Goal: Transaction & Acquisition: Purchase product/service

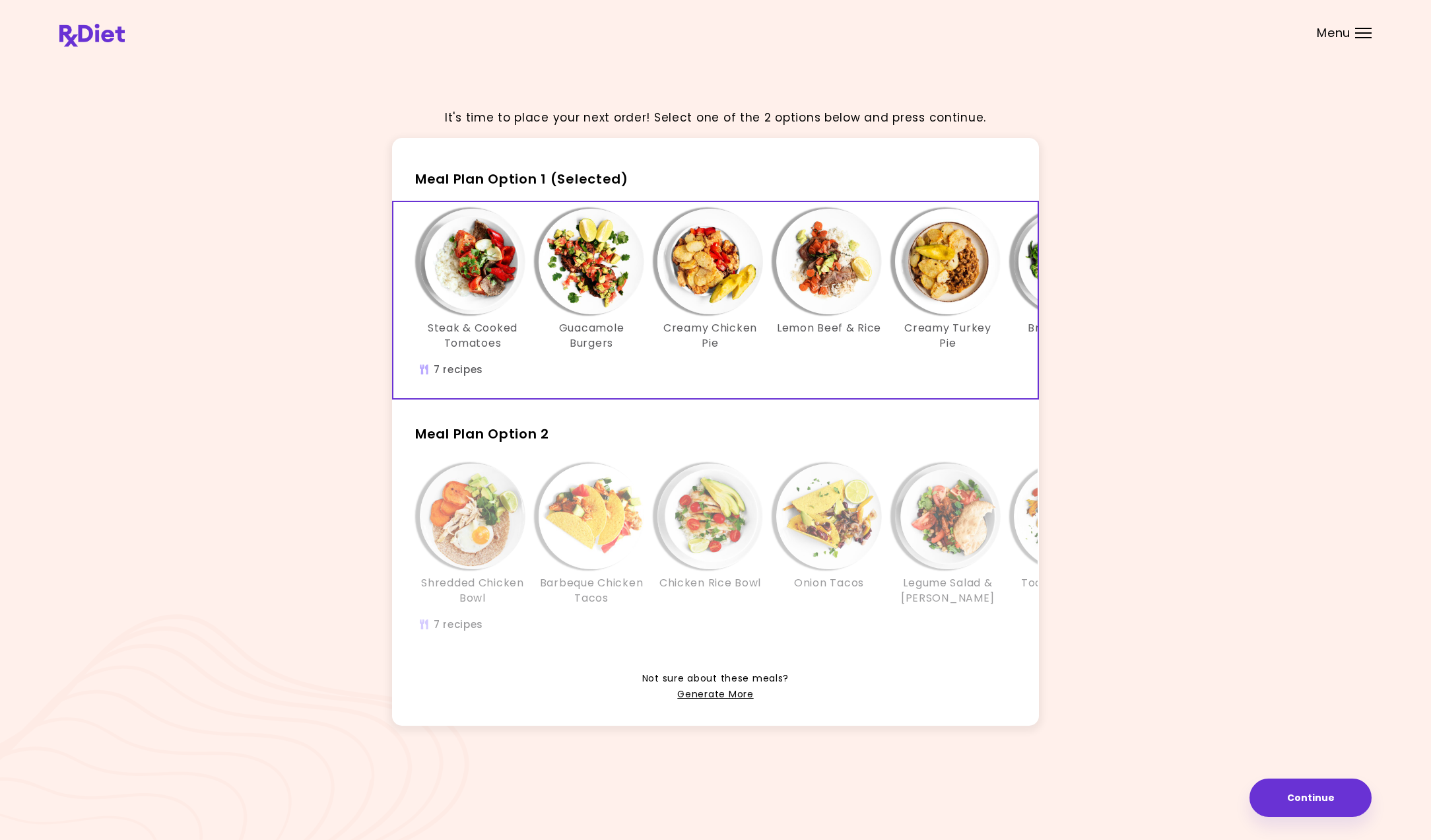
click at [1364, 33] on div at bounding box center [1363, 33] width 16 height 1
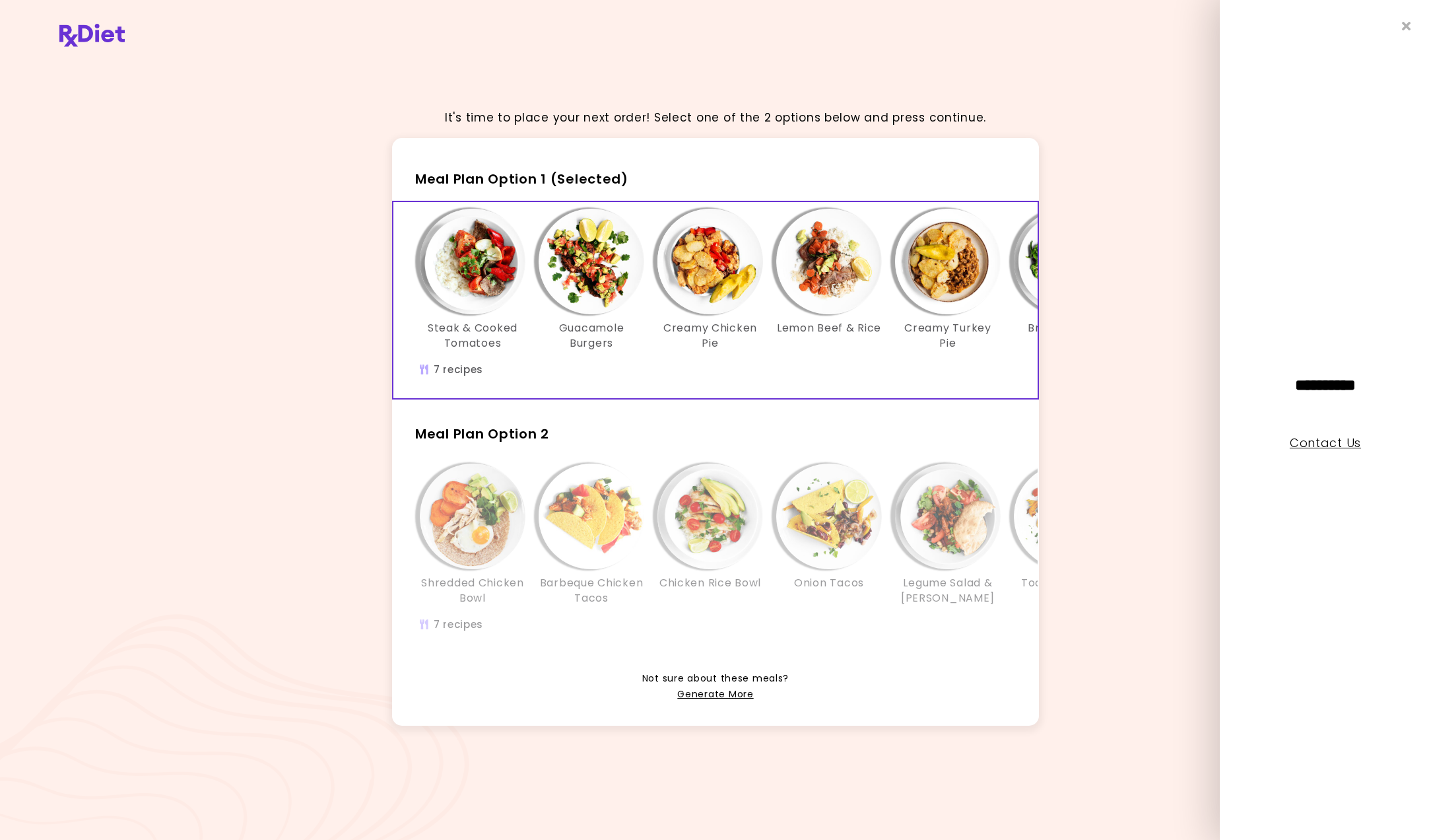
click at [1316, 446] on link "Contact Us" at bounding box center [1325, 442] width 71 height 16
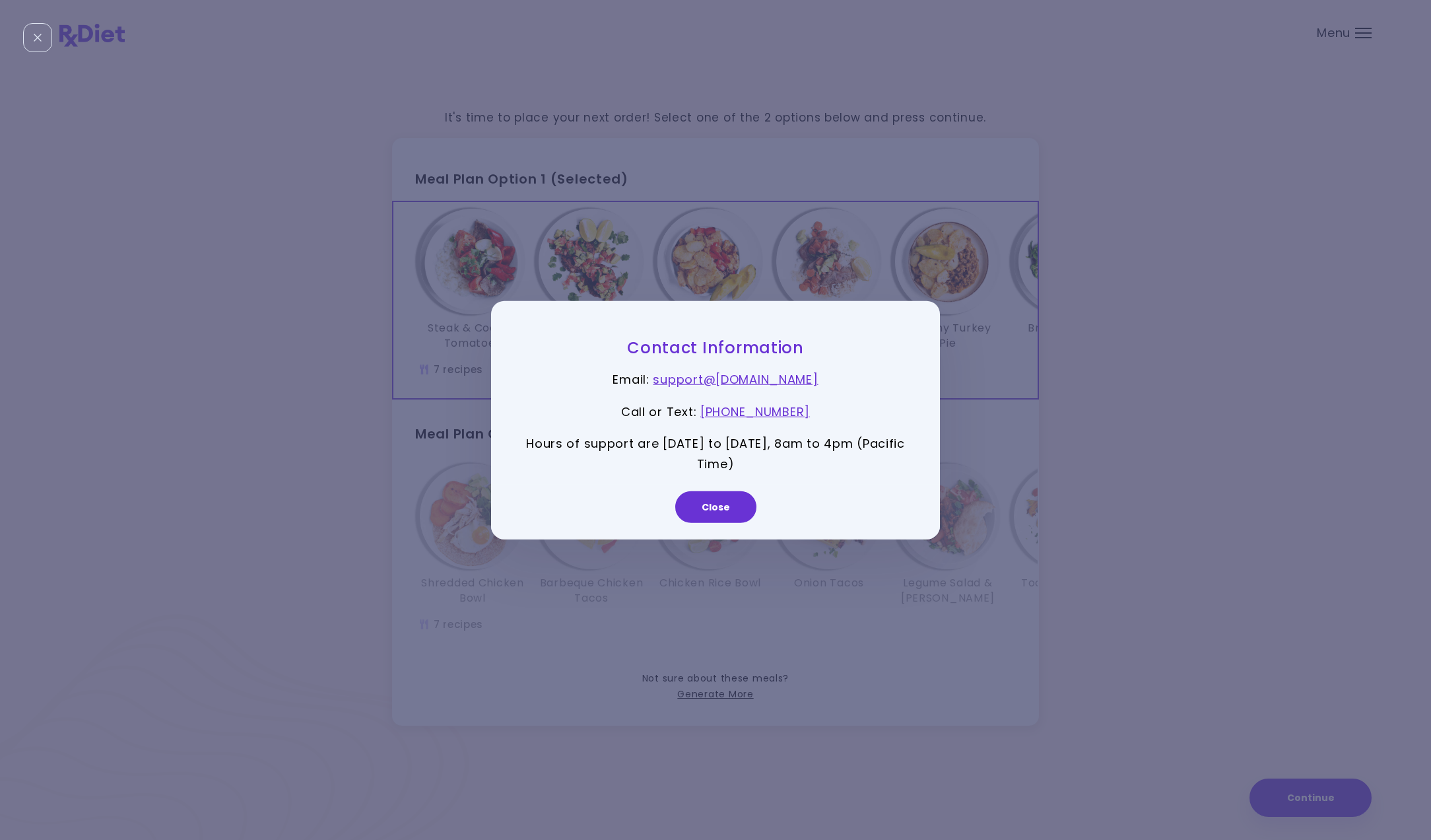
click at [711, 500] on button "Close" at bounding box center [716, 506] width 81 height 32
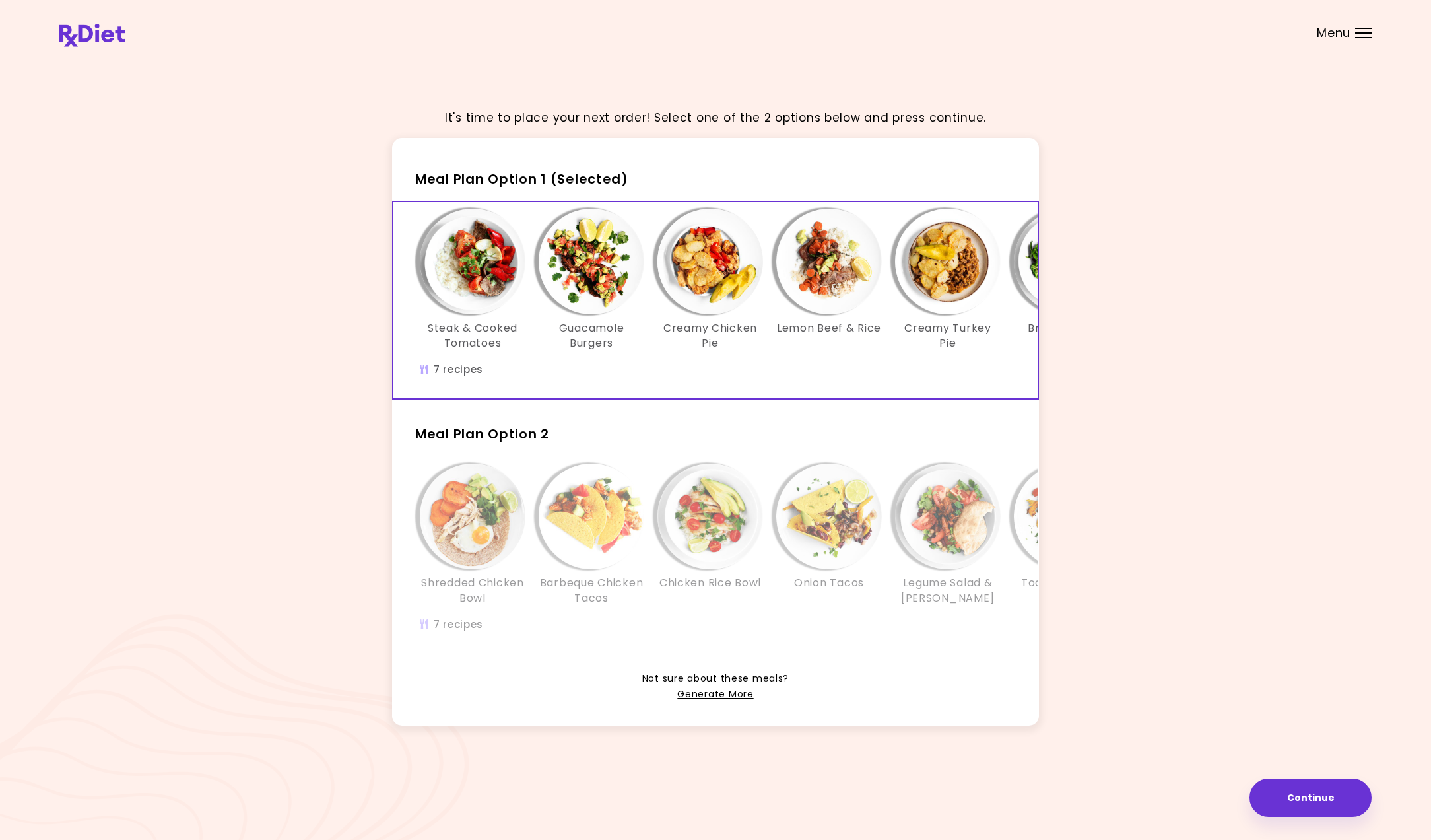
click at [442, 259] on img "Info - Steak & Cooked Tomatoes - Meal Plan Option 1 (Selected)" at bounding box center [472, 261] width 106 height 106
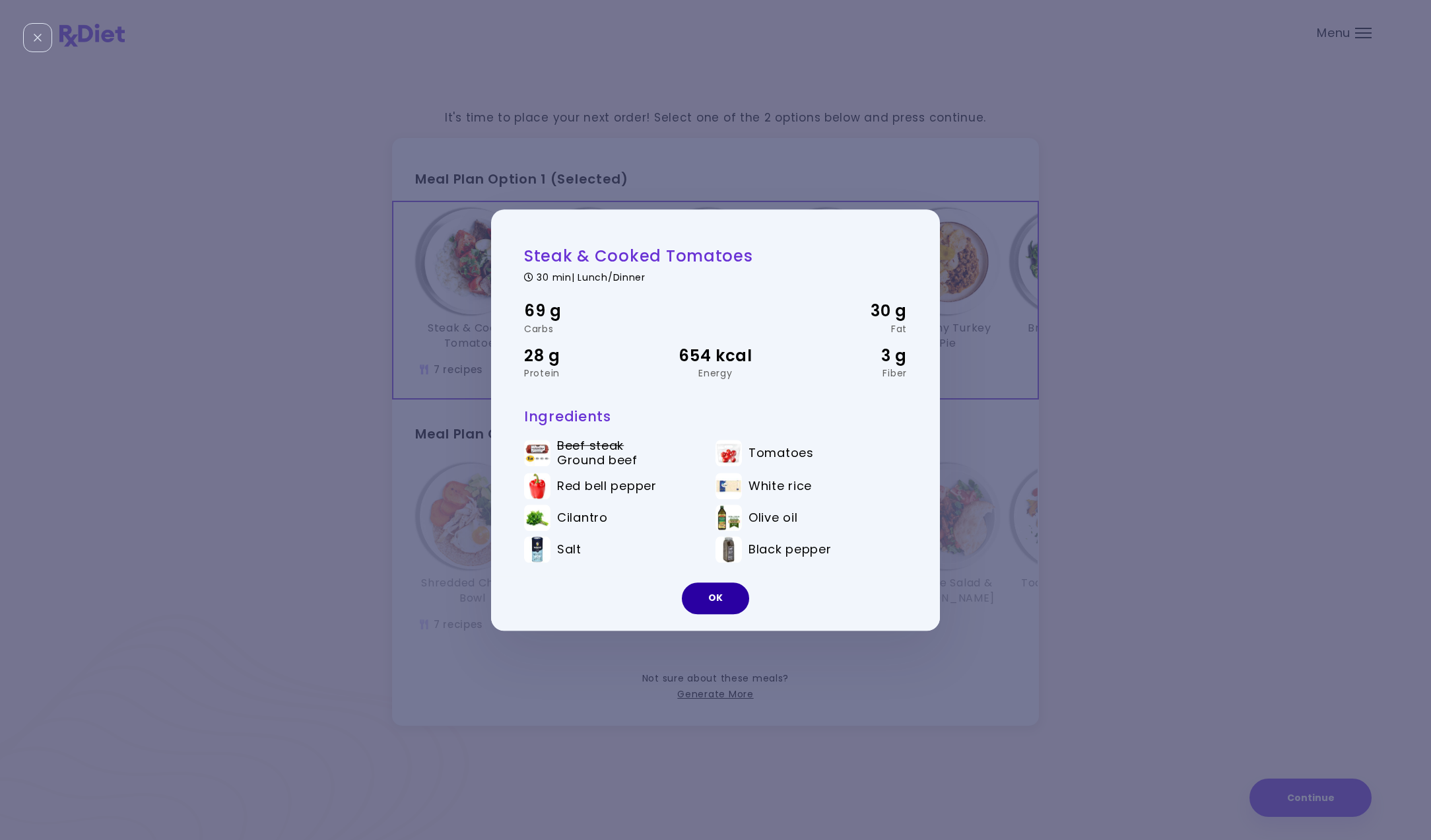
click at [707, 599] on button "OK" at bounding box center [715, 598] width 67 height 32
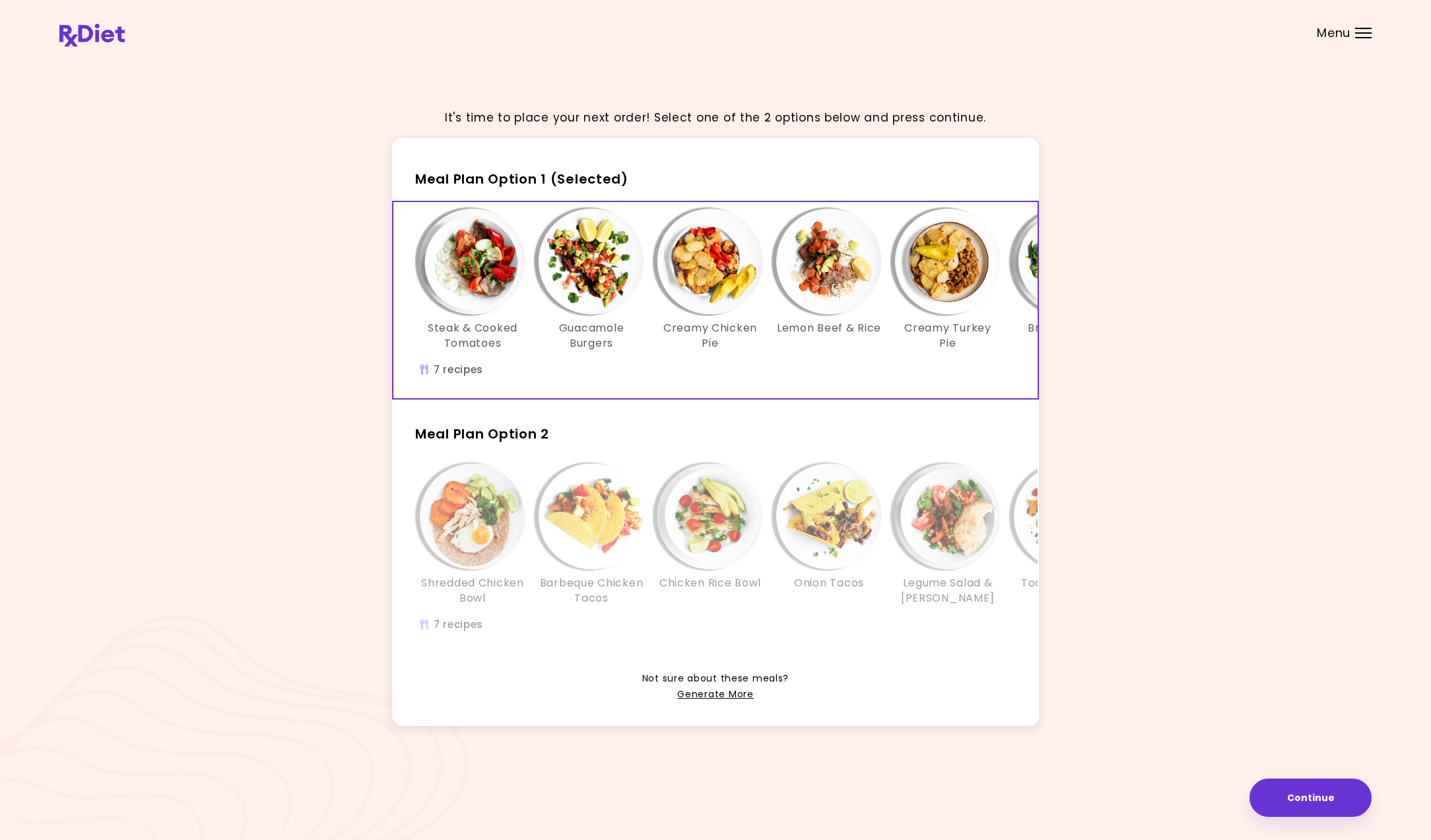
click at [593, 282] on img "Info - Guacamole Burgers - Meal Plan Option 1 (Selected)" at bounding box center [592, 261] width 106 height 106
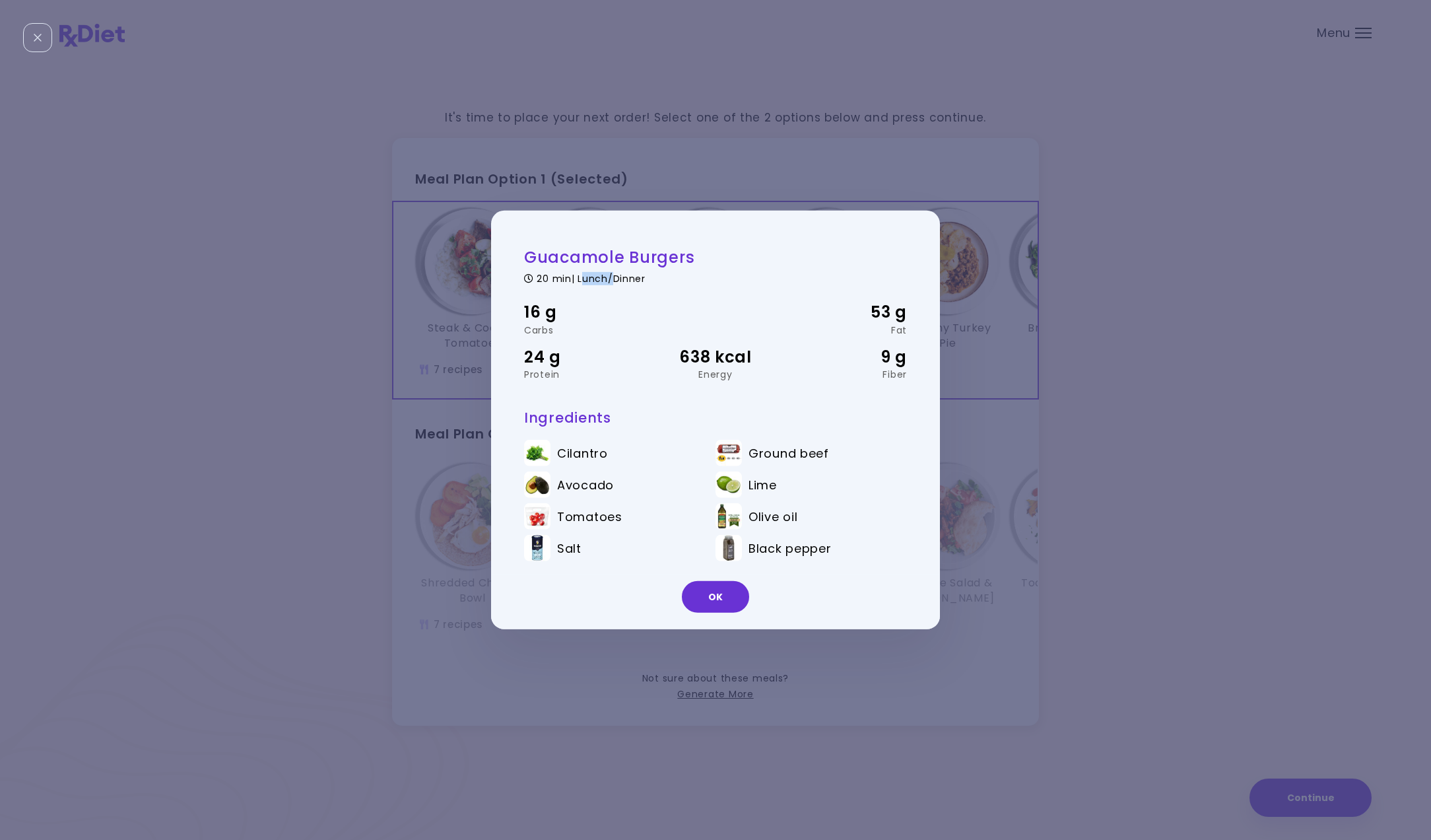
click at [593, 282] on div "20 min | Lunch/Dinner" at bounding box center [715, 277] width 383 height 12
click at [717, 599] on button "OK" at bounding box center [715, 597] width 67 height 32
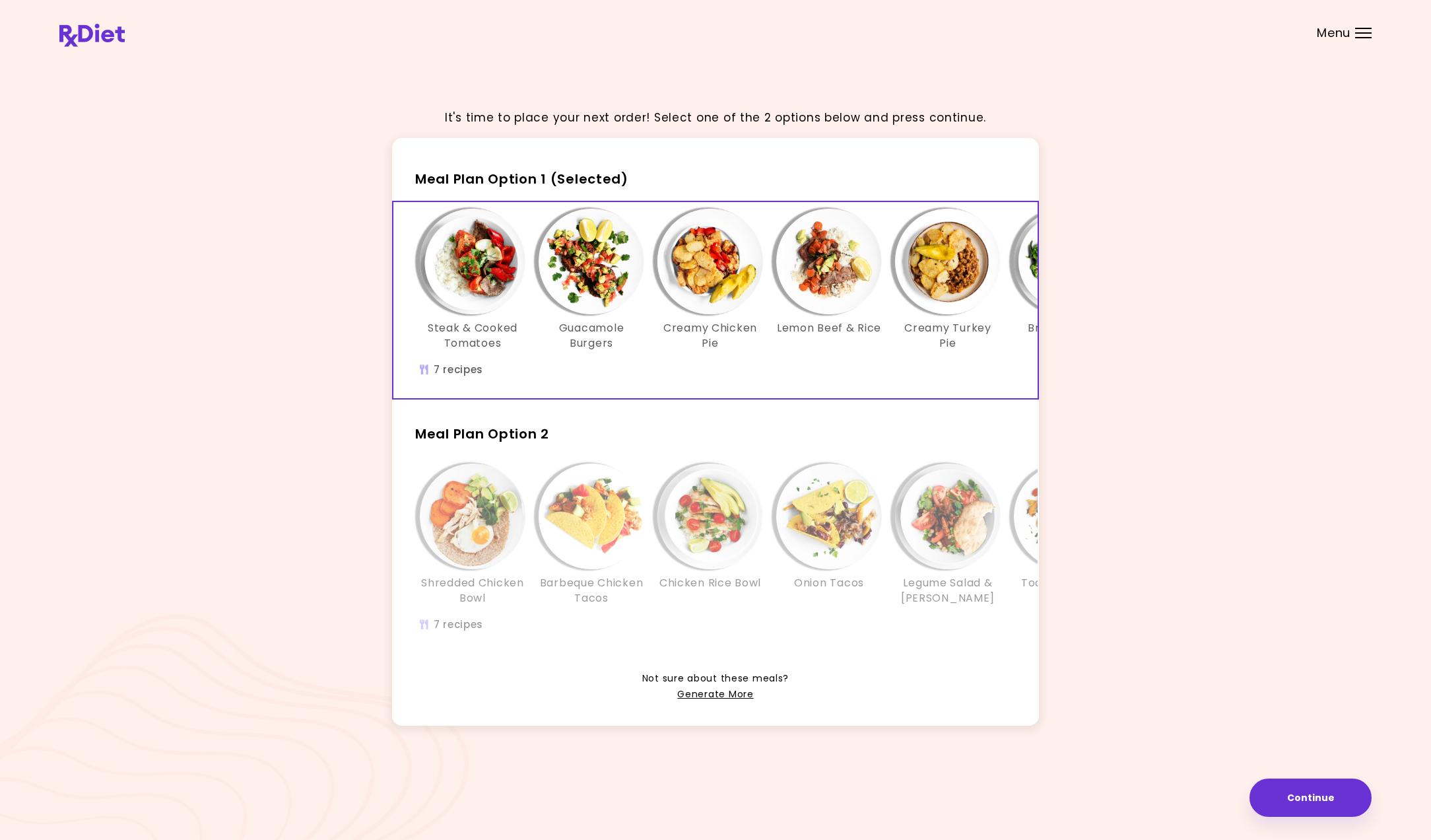
click at [482, 270] on img "Info - Steak & Cooked Tomatoes - Meal Plan Option 1 (Selected)" at bounding box center [472, 261] width 106 height 106
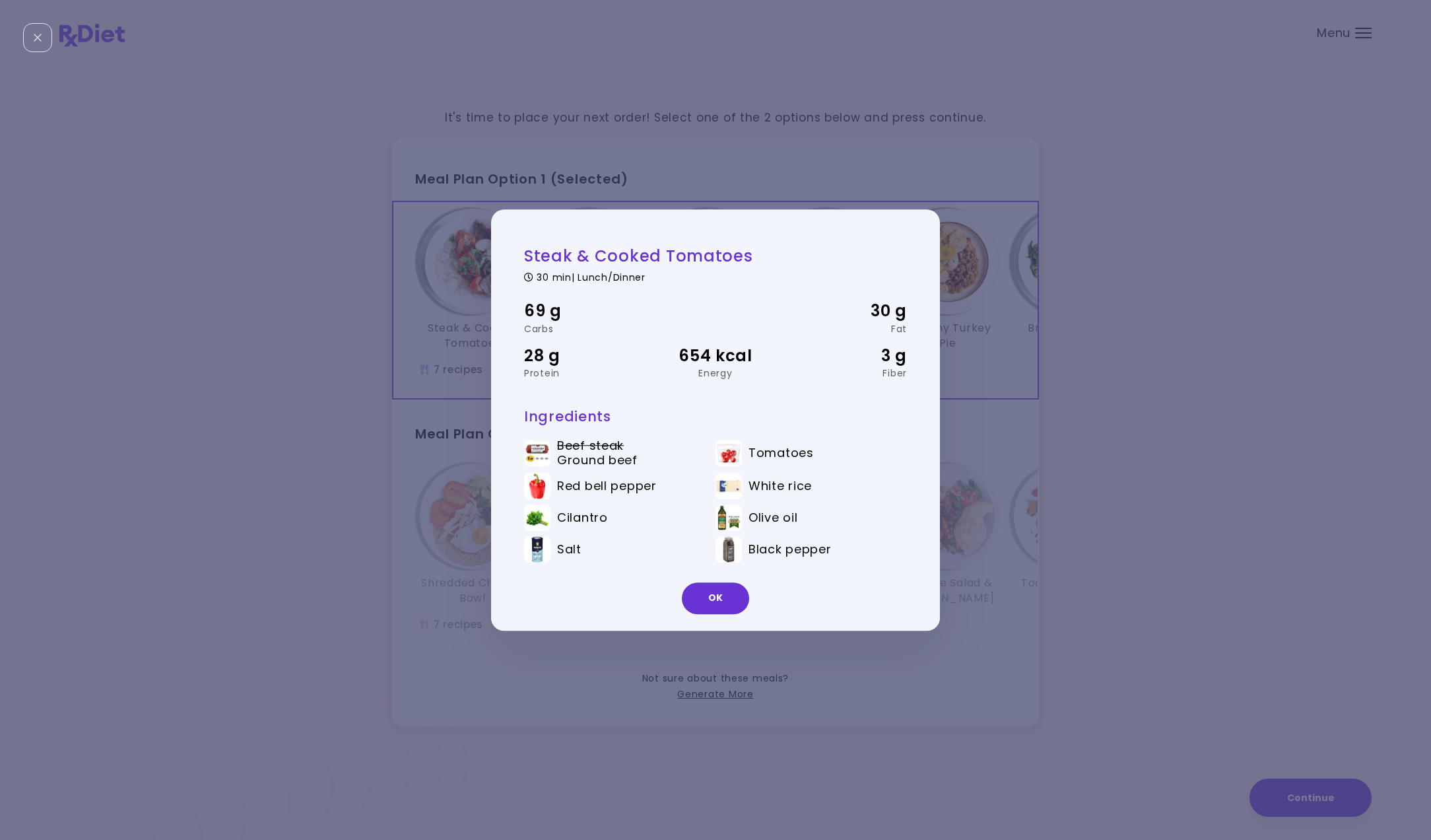
click at [1057, 365] on div "Steak & Cooked Tomatoes 30 min | Lunch/Dinner 69 g Carbs 30 g Fat 28 g Protein …" at bounding box center [715, 420] width 1431 height 840
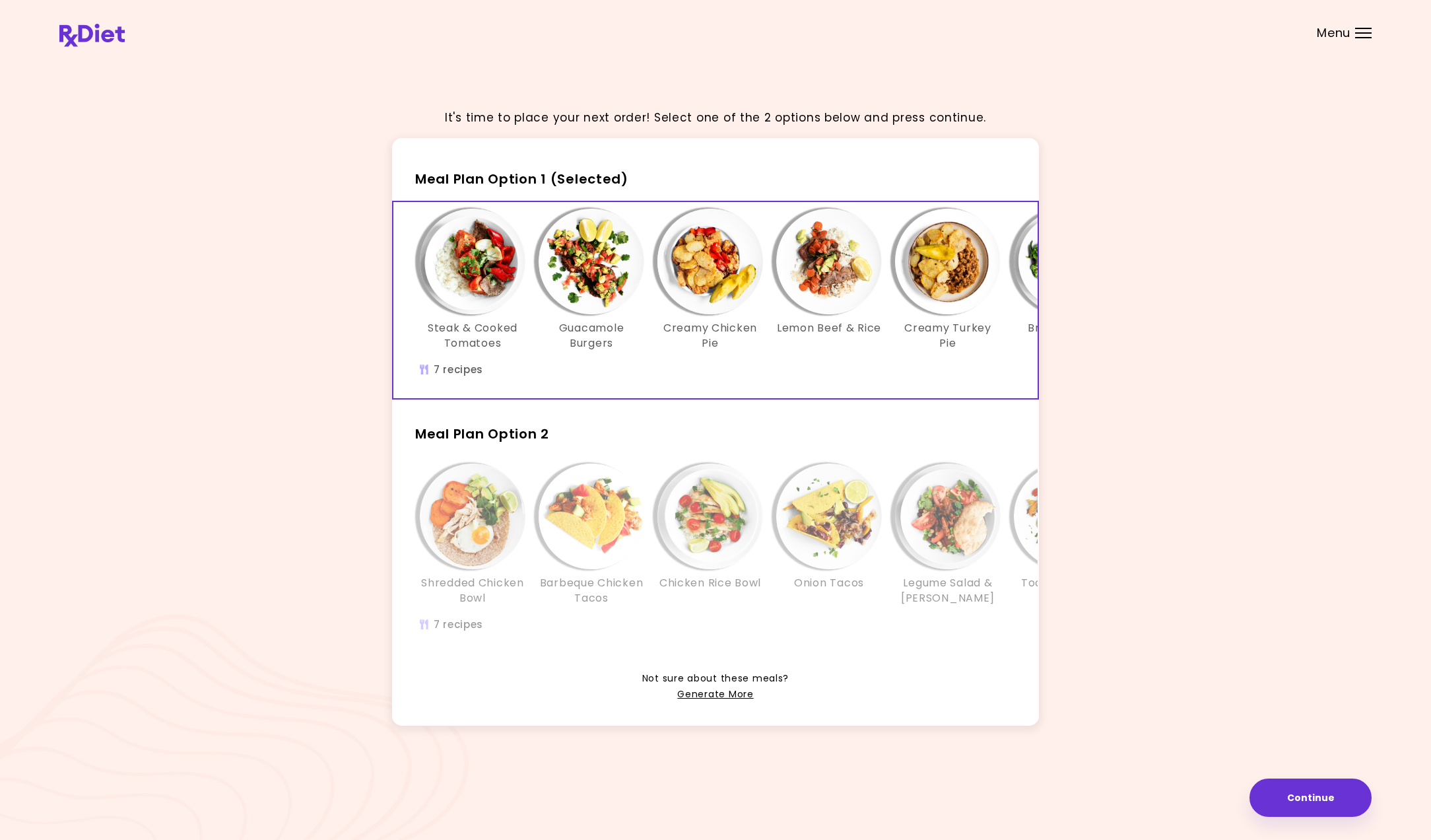
click at [557, 269] on img "Info - Guacamole Burgers - Meal Plan Option 1 (Selected)" at bounding box center [592, 261] width 106 height 106
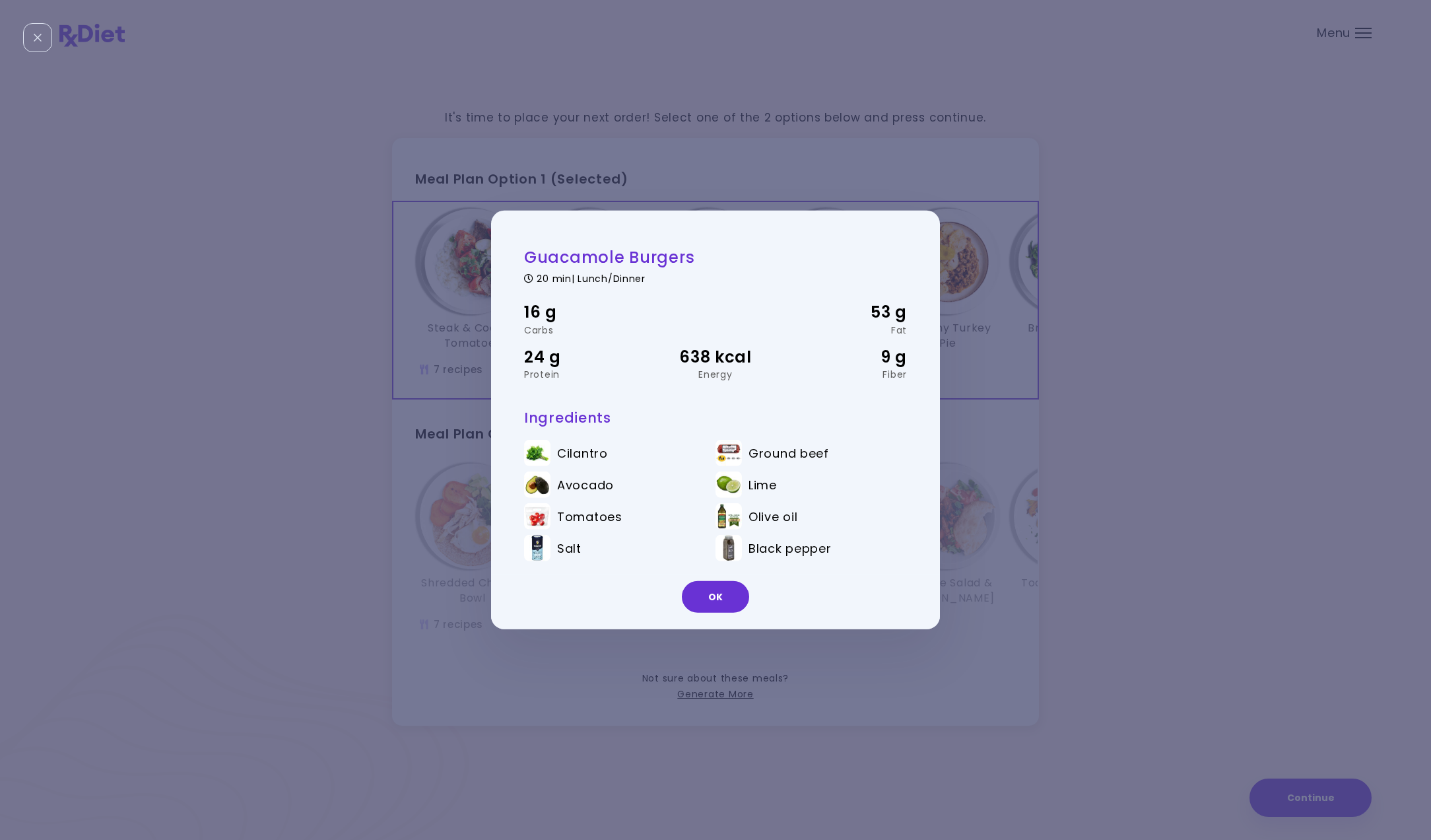
click at [1087, 343] on div "Guacamole Burgers 20 min | Lunch/Dinner 16 g Carbs 53 g Fat 24 g Protein 638 kc…" at bounding box center [715, 420] width 1431 height 840
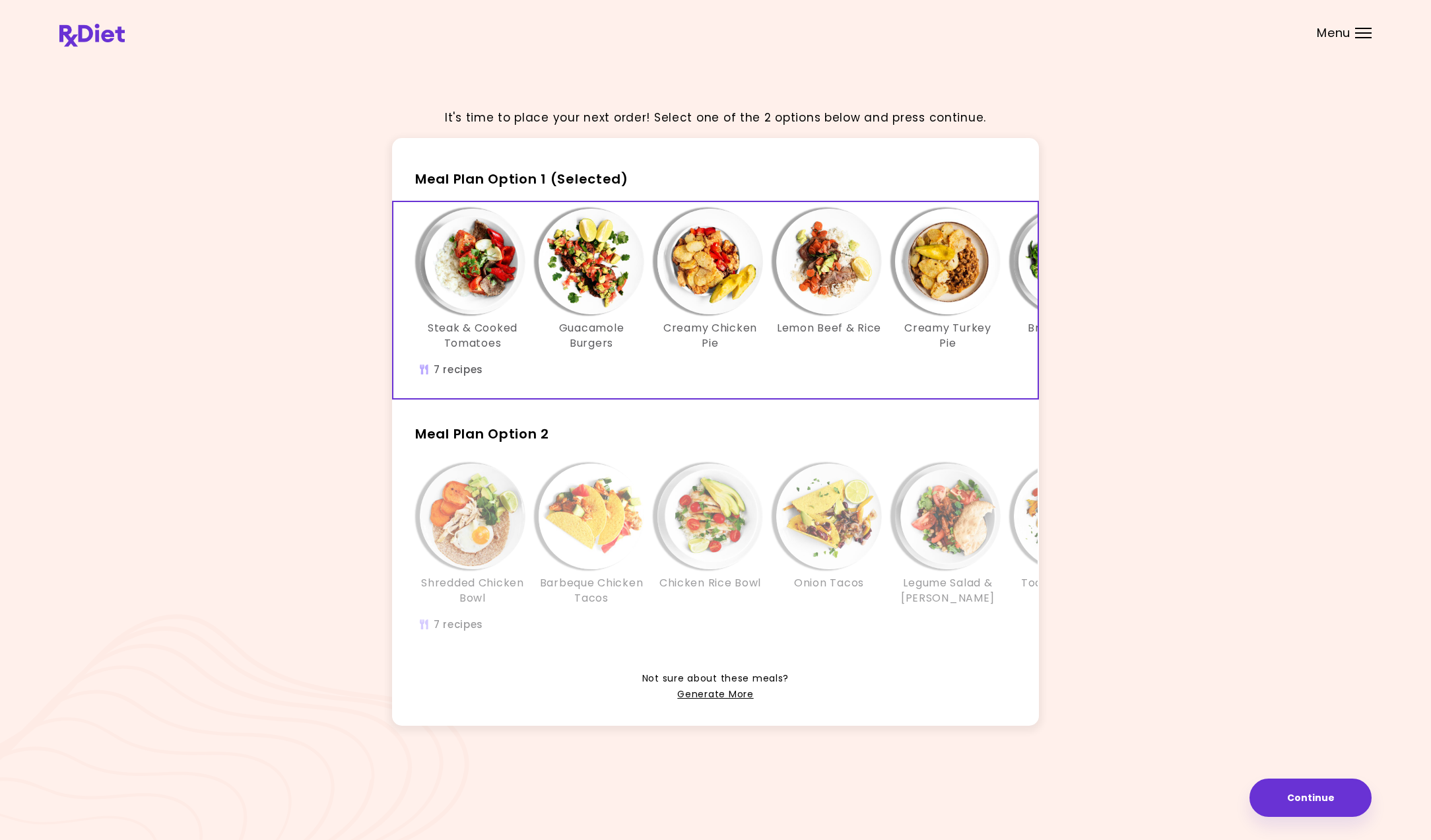
click at [640, 522] on img "Info - Barbeque Chicken Tacos - Meal Plan Option 2" at bounding box center [592, 516] width 106 height 106
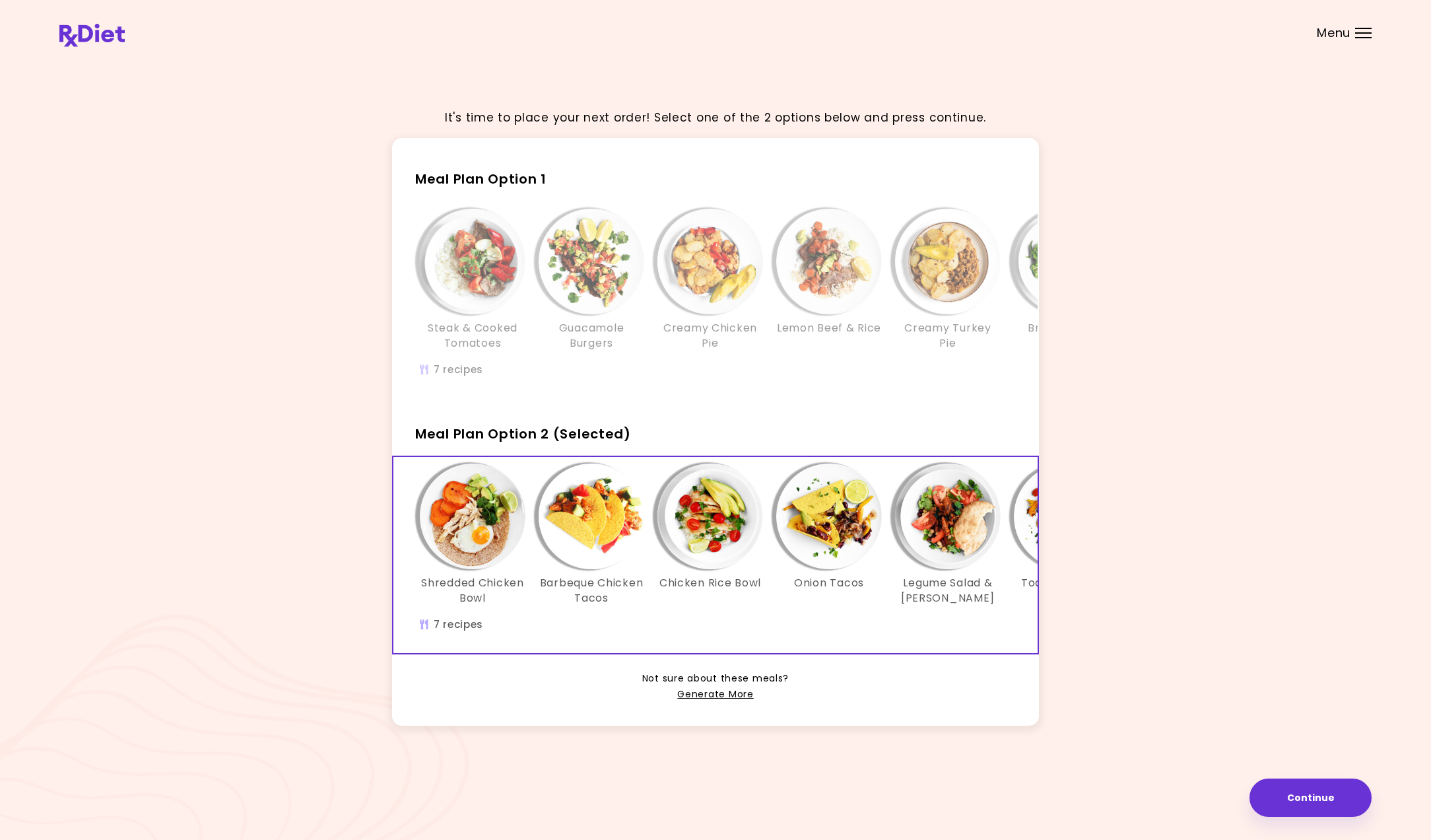
click at [477, 535] on img "Info - Shredded Chicken Bowl - Meal Plan Option 2 (Selected)" at bounding box center [472, 516] width 106 height 106
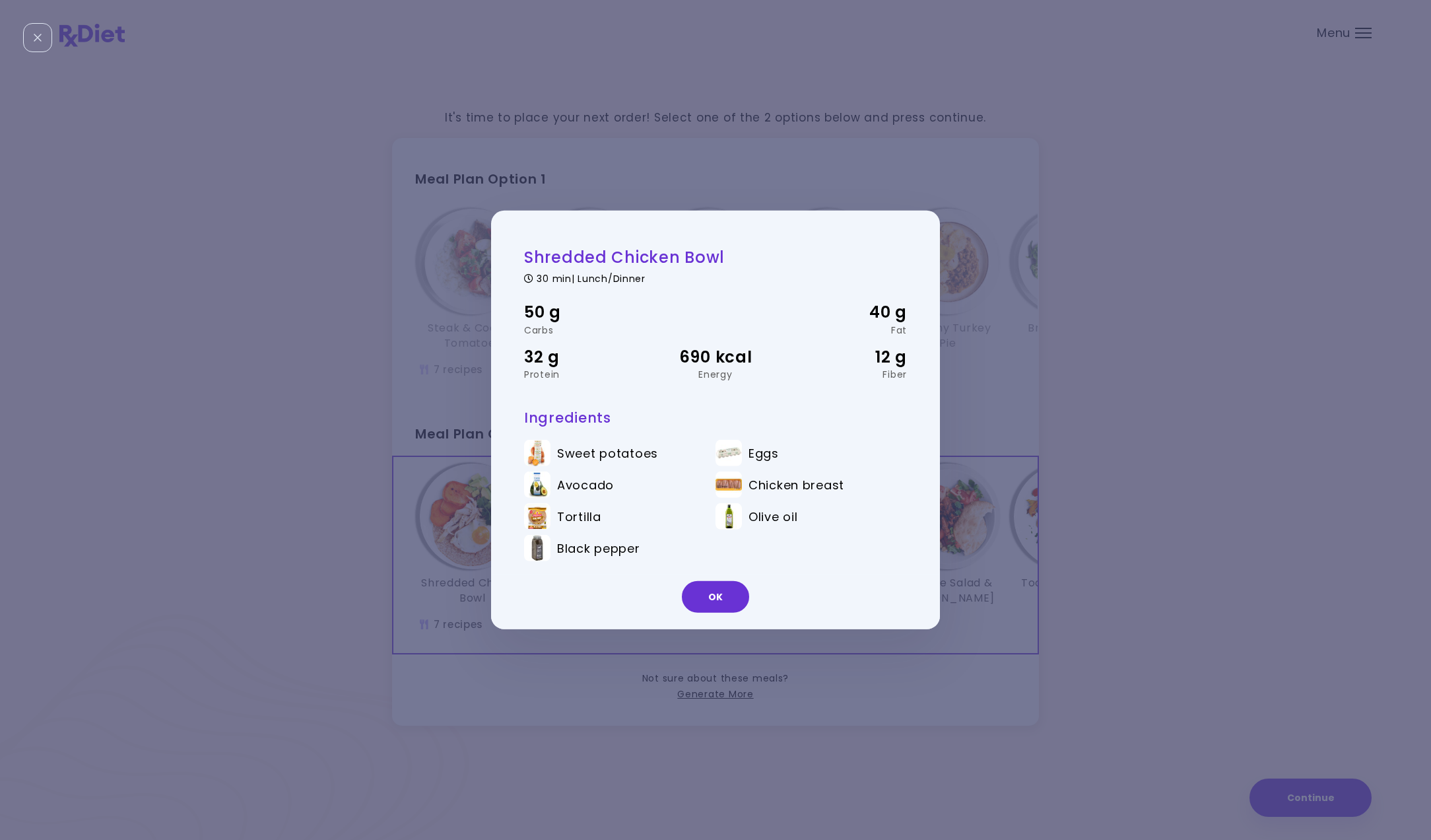
click at [989, 542] on div "Shredded Chicken Bowl 30 min | Lunch/Dinner 50 g Carbs 40 g Fat 32 g Protein 69…" at bounding box center [715, 420] width 1431 height 840
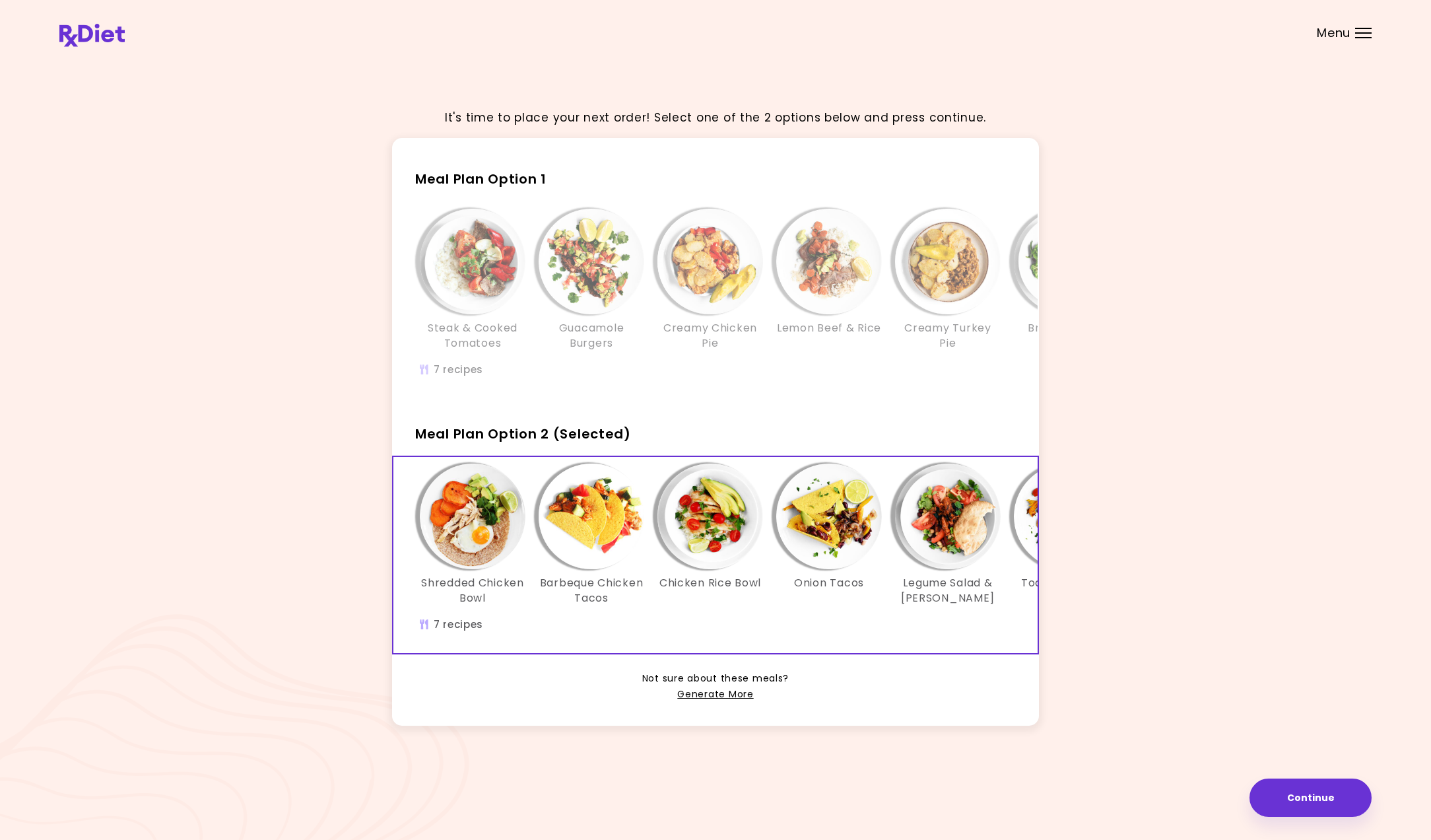
click at [584, 531] on img "Info - Barbeque Chicken Tacos - Meal Plan Option 2 (Selected)" at bounding box center [592, 516] width 106 height 106
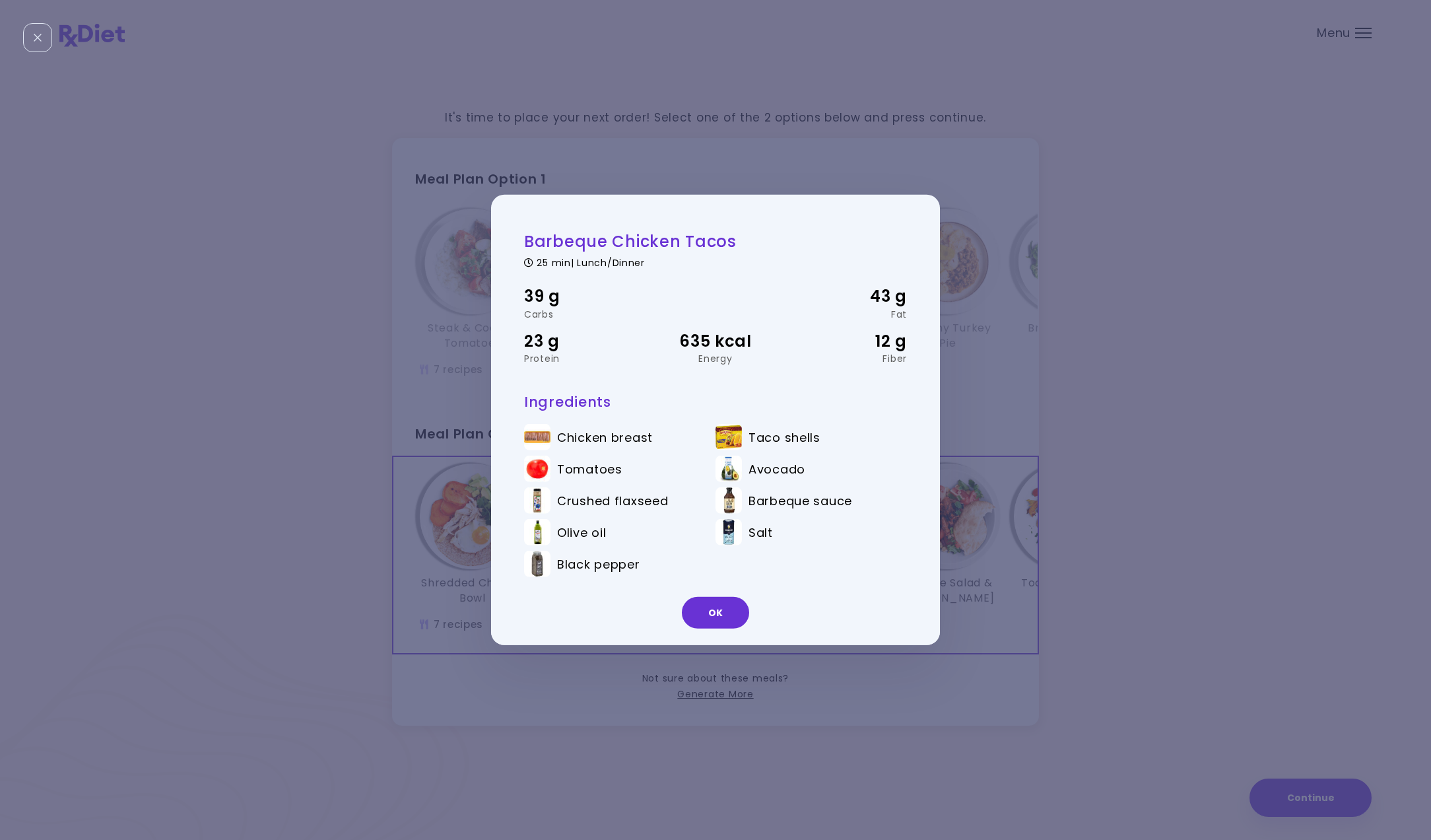
click at [991, 540] on div "Barbeque Chicken Tacos 25 min | Lunch/Dinner 39 g Carbs 43 g Fat 23 g Protein 6…" at bounding box center [715, 420] width 1431 height 840
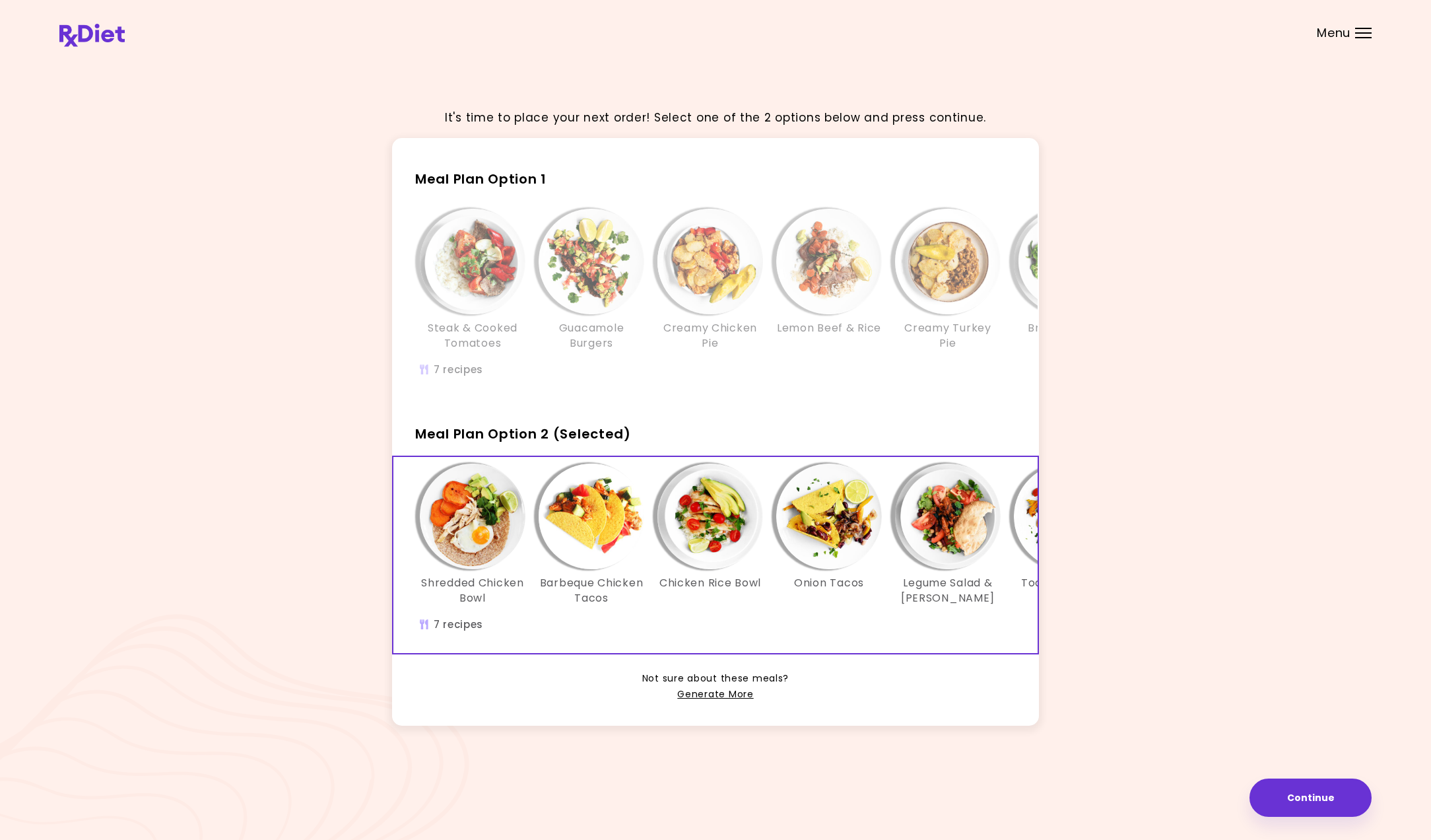
click at [733, 507] on img "Info - Chicken Rice Bowl - Meal Plan Option 2 (Selected)" at bounding box center [710, 516] width 106 height 106
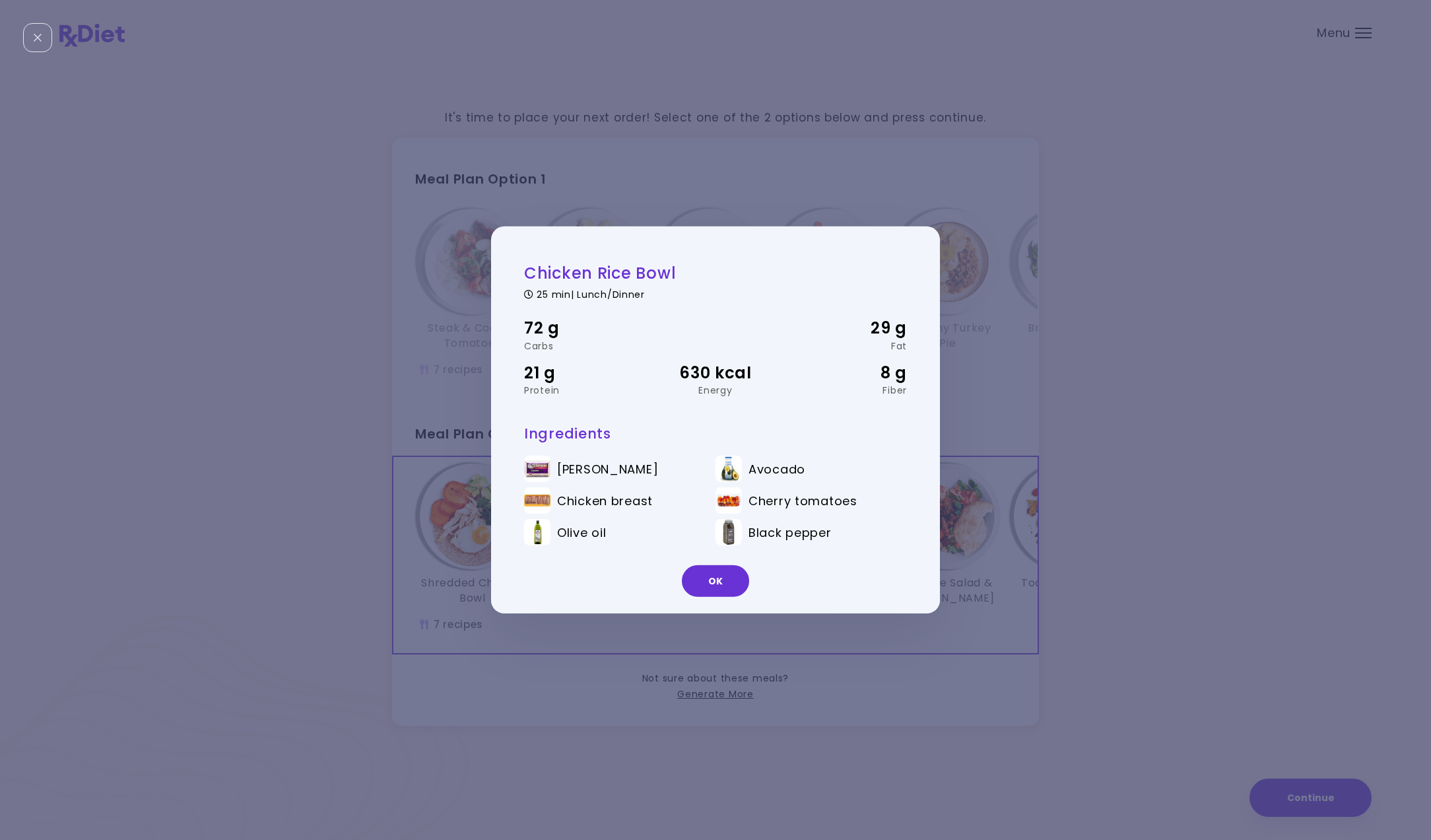
click at [975, 549] on div "Chicken Rice Bowl 25 min | Lunch/Dinner 72 g Carbs 29 g Fat 21 g Protein 630 kc…" at bounding box center [715, 420] width 1431 height 840
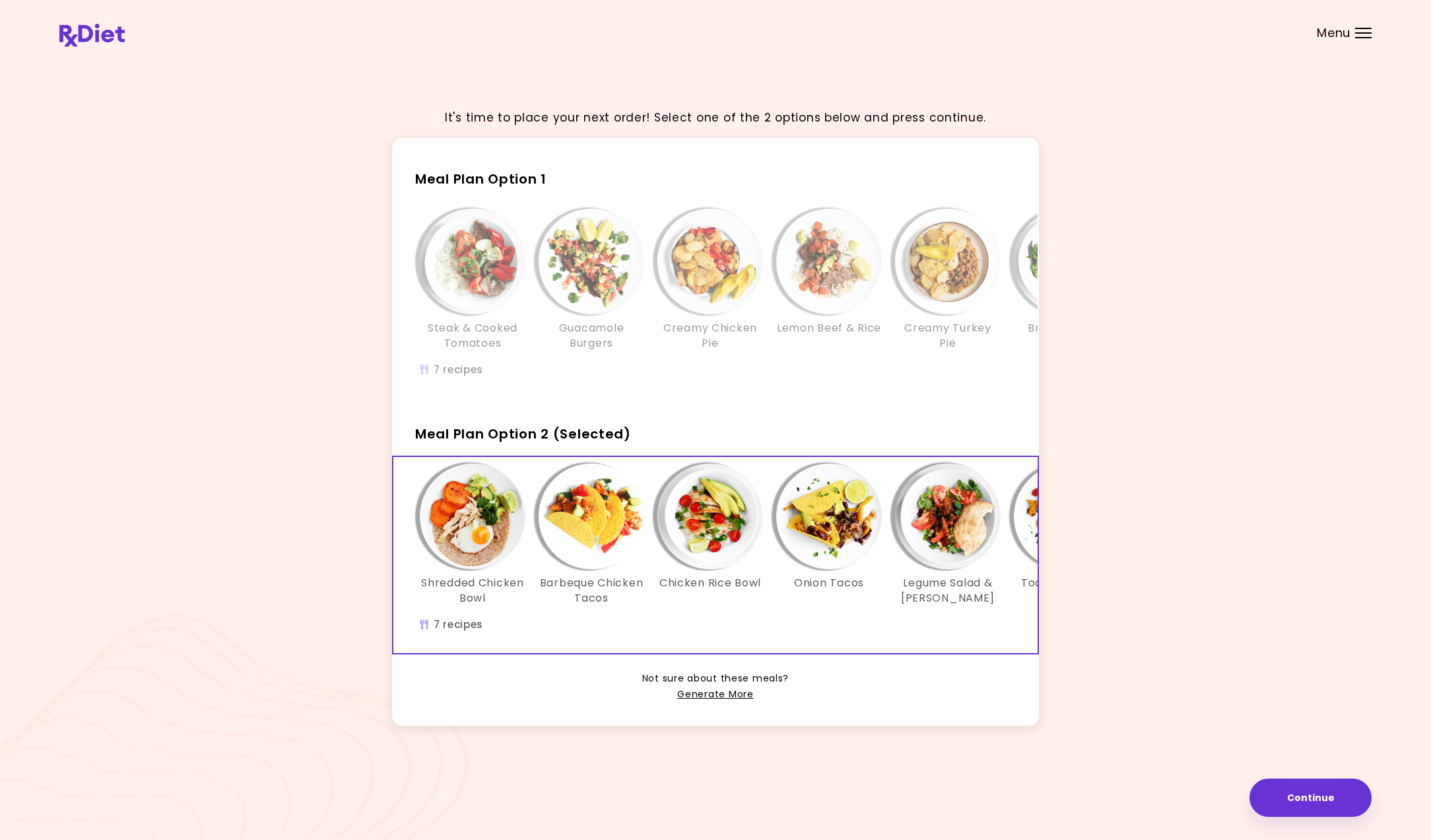
click at [840, 533] on img "Info - Onion Tacos - Meal Plan Option 2 (Selected)" at bounding box center [829, 516] width 106 height 106
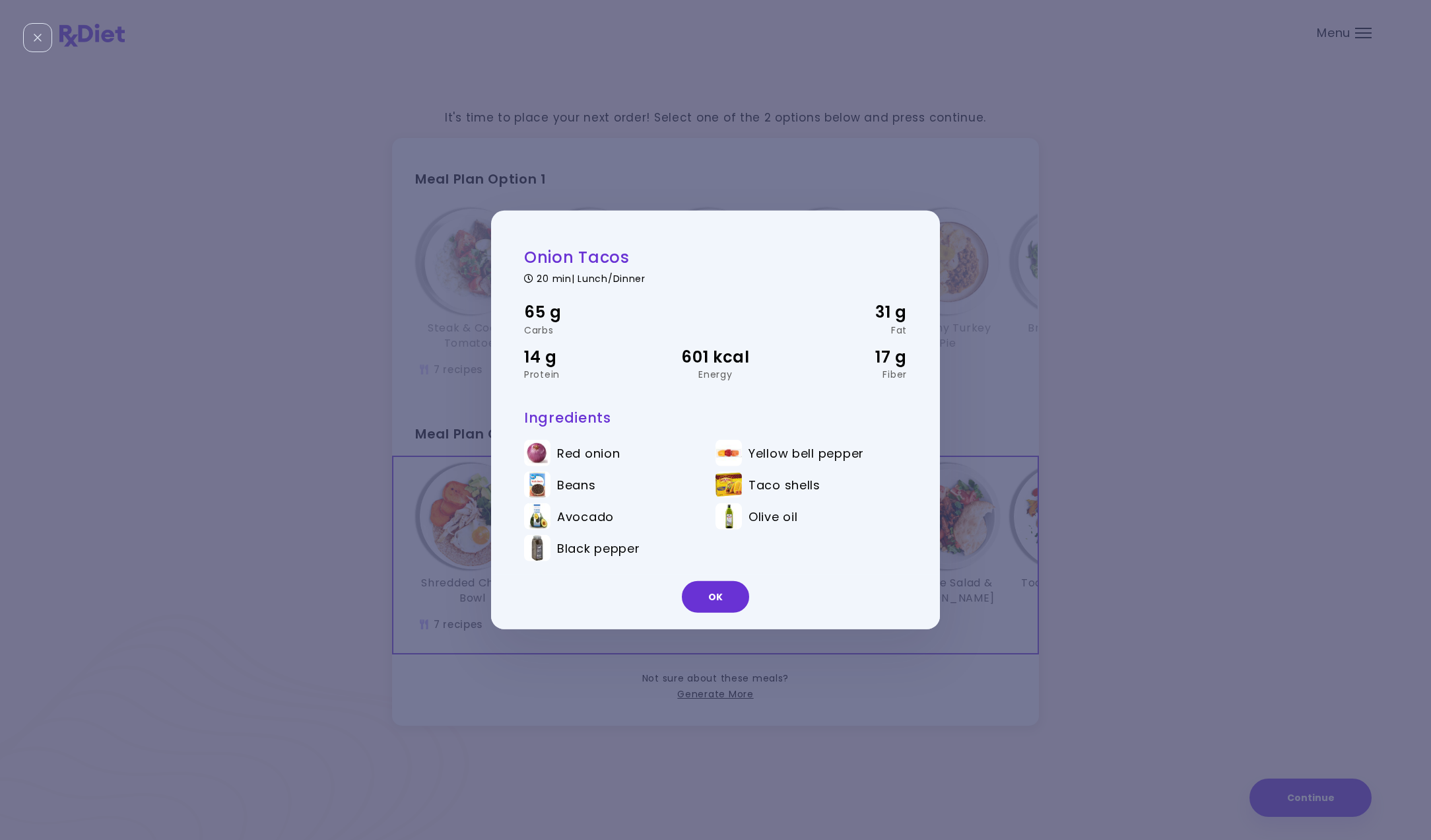
click at [957, 529] on div "Onion Tacos 20 min | Lunch/Dinner 65 g Carbs 31 g Fat 14 g Protein 601 kcal Ene…" at bounding box center [715, 420] width 1431 height 840
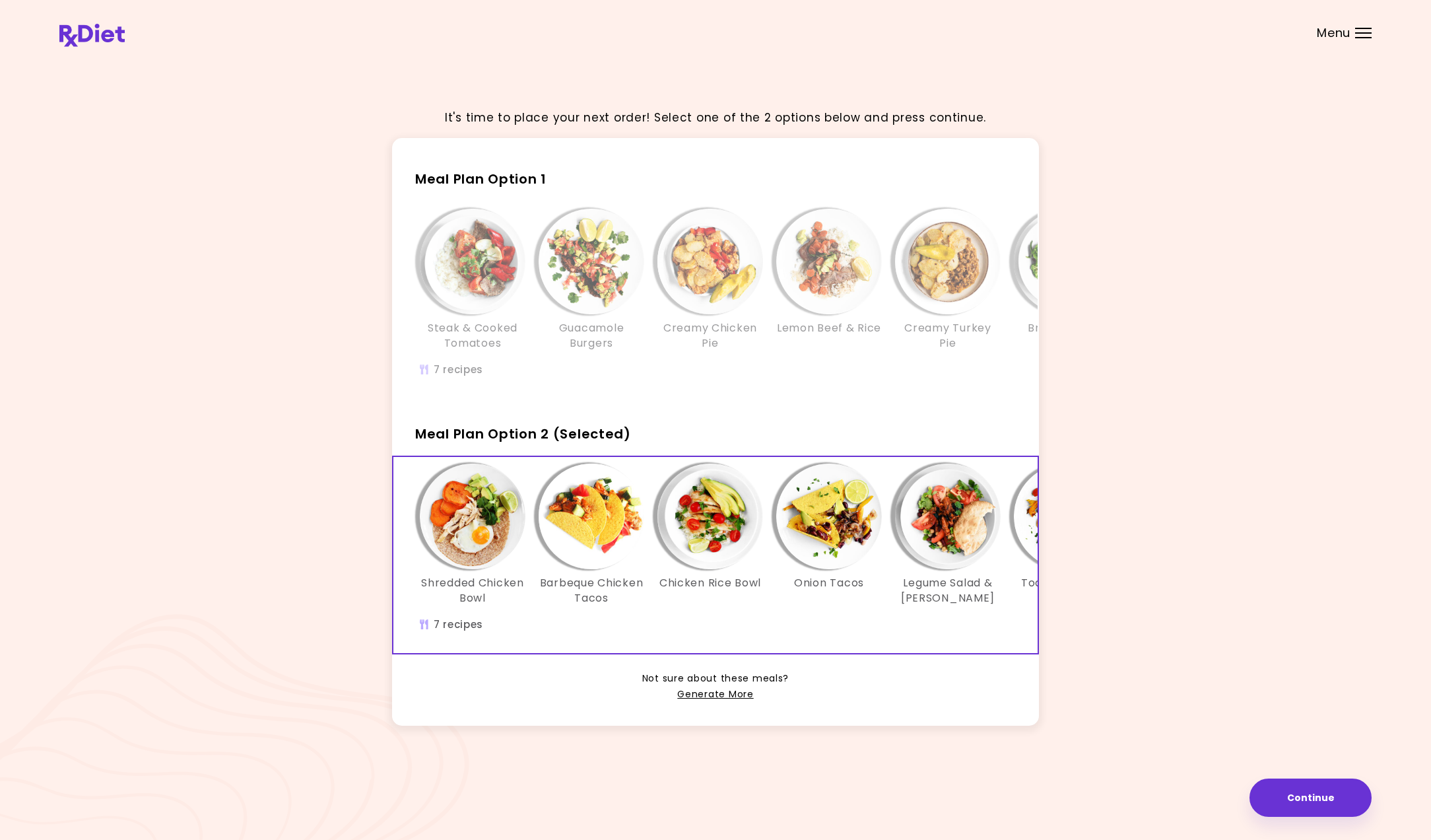
click at [956, 529] on img "Info - Legume Salad & Carrot Bacon - Meal Plan Option 2 (Selected)" at bounding box center [948, 516] width 106 height 106
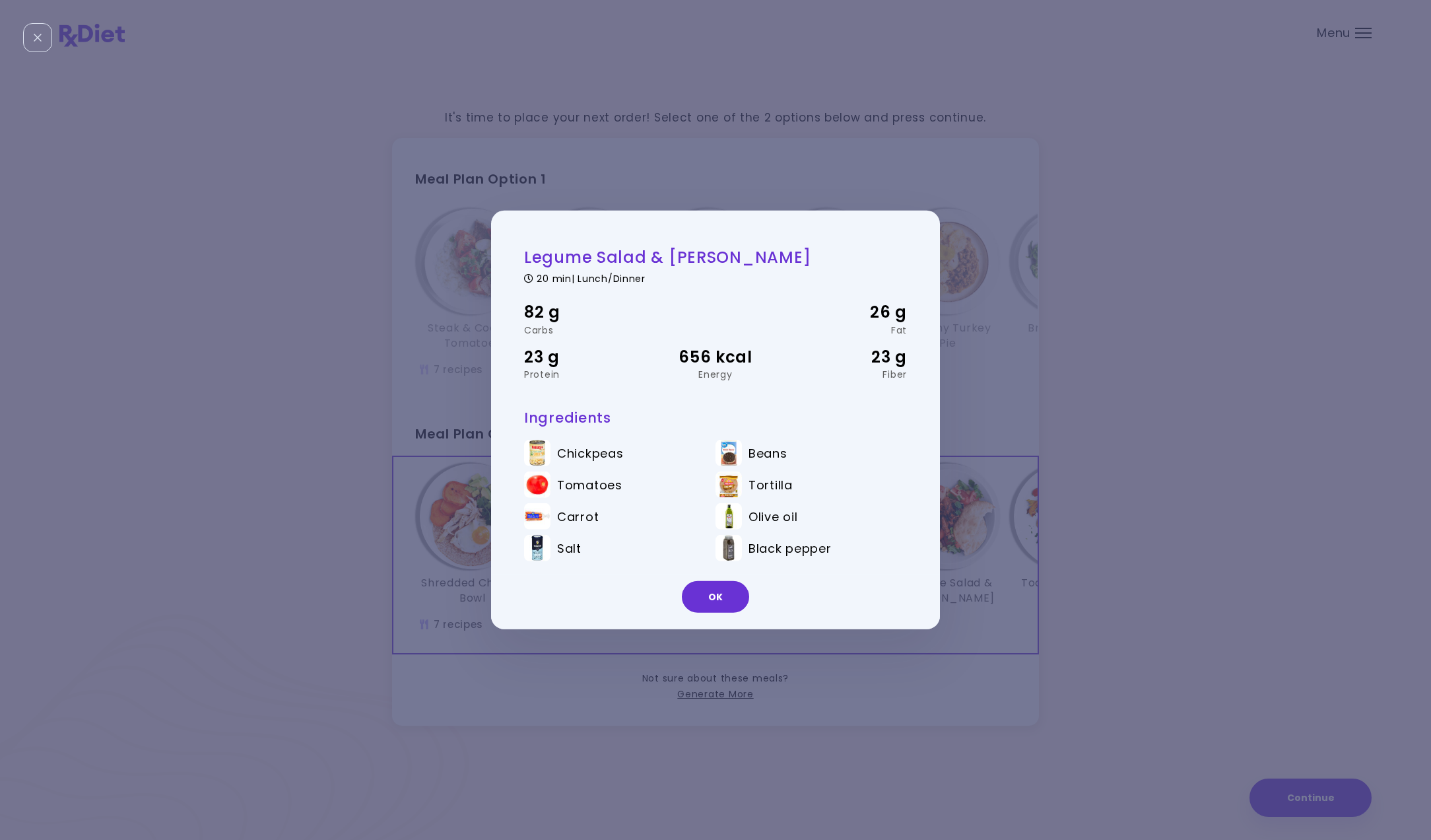
click at [965, 529] on div "Legume Salad & [PERSON_NAME] 20 min | Lunch/Dinner 82 g Carbs 26 g Fat 23 g Pro…" at bounding box center [715, 420] width 1431 height 840
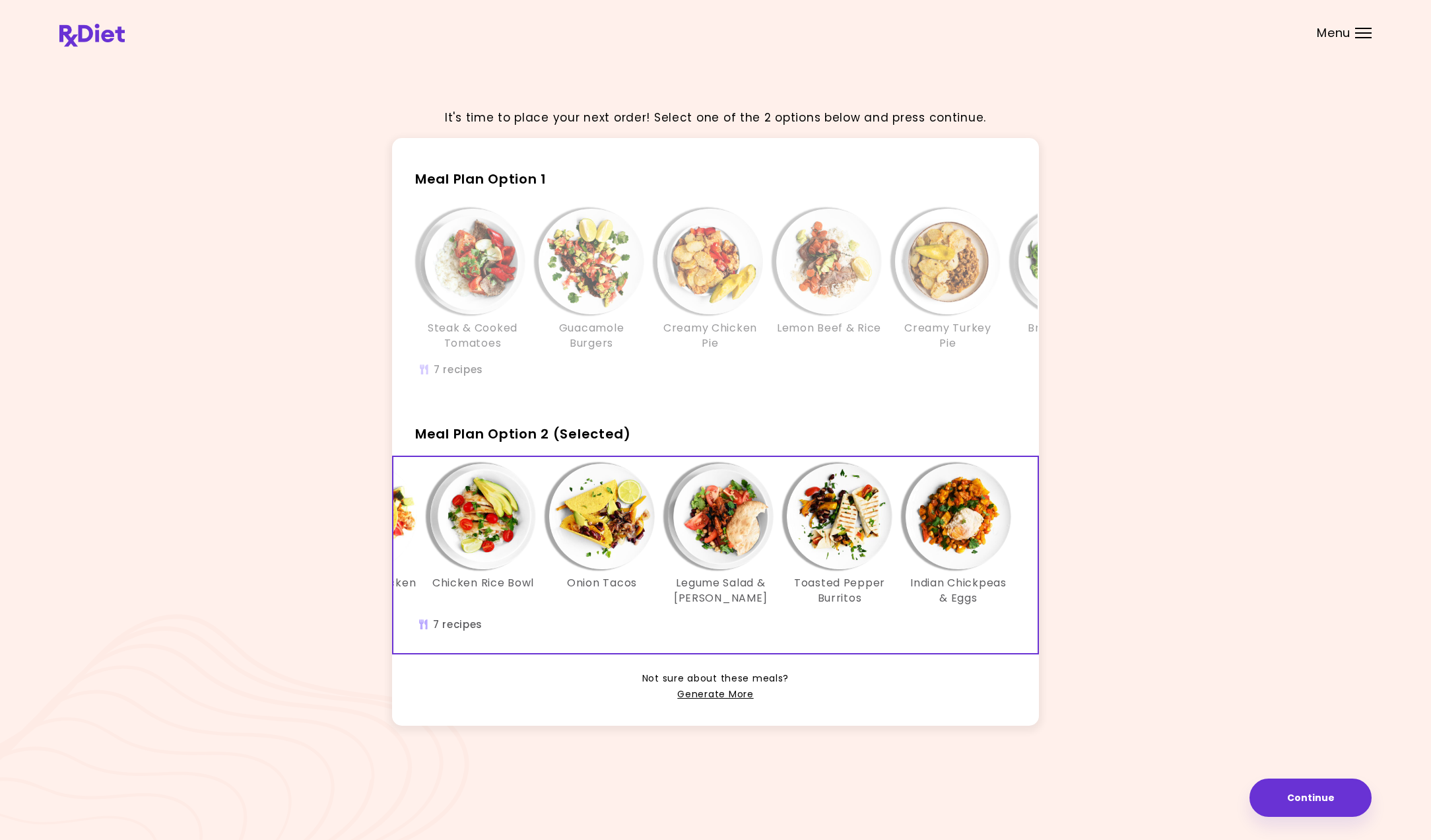
scroll to position [0, 227]
click at [862, 532] on img "Info - Toasted Pepper Burritos - Meal Plan Option 2 (Selected)" at bounding box center [840, 516] width 106 height 106
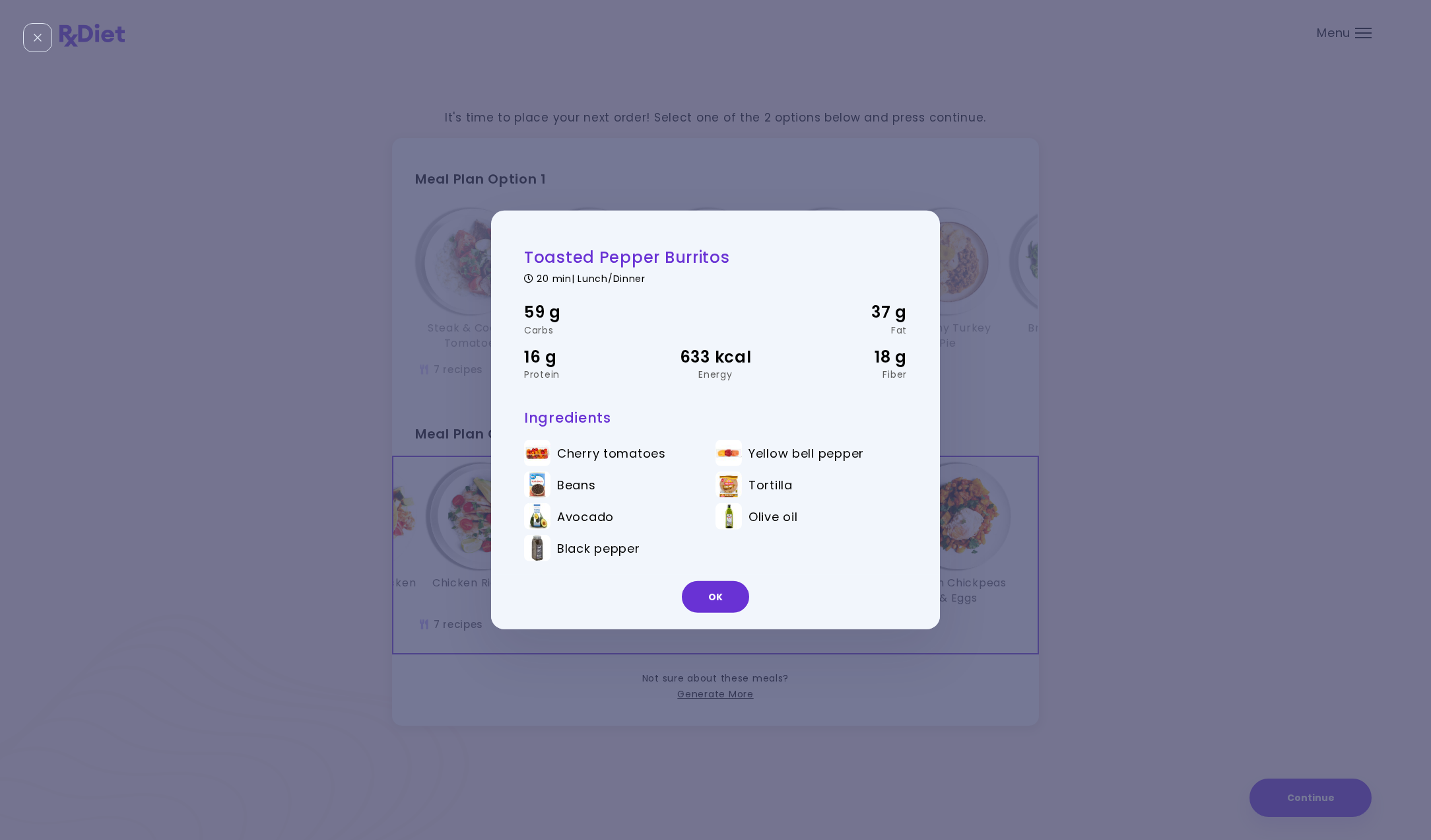
click at [966, 527] on div "Toasted Pepper Burritos 20 min | Lunch/Dinner 59 g Carbs 37 g Fat 16 g Protein …" at bounding box center [715, 420] width 1431 height 840
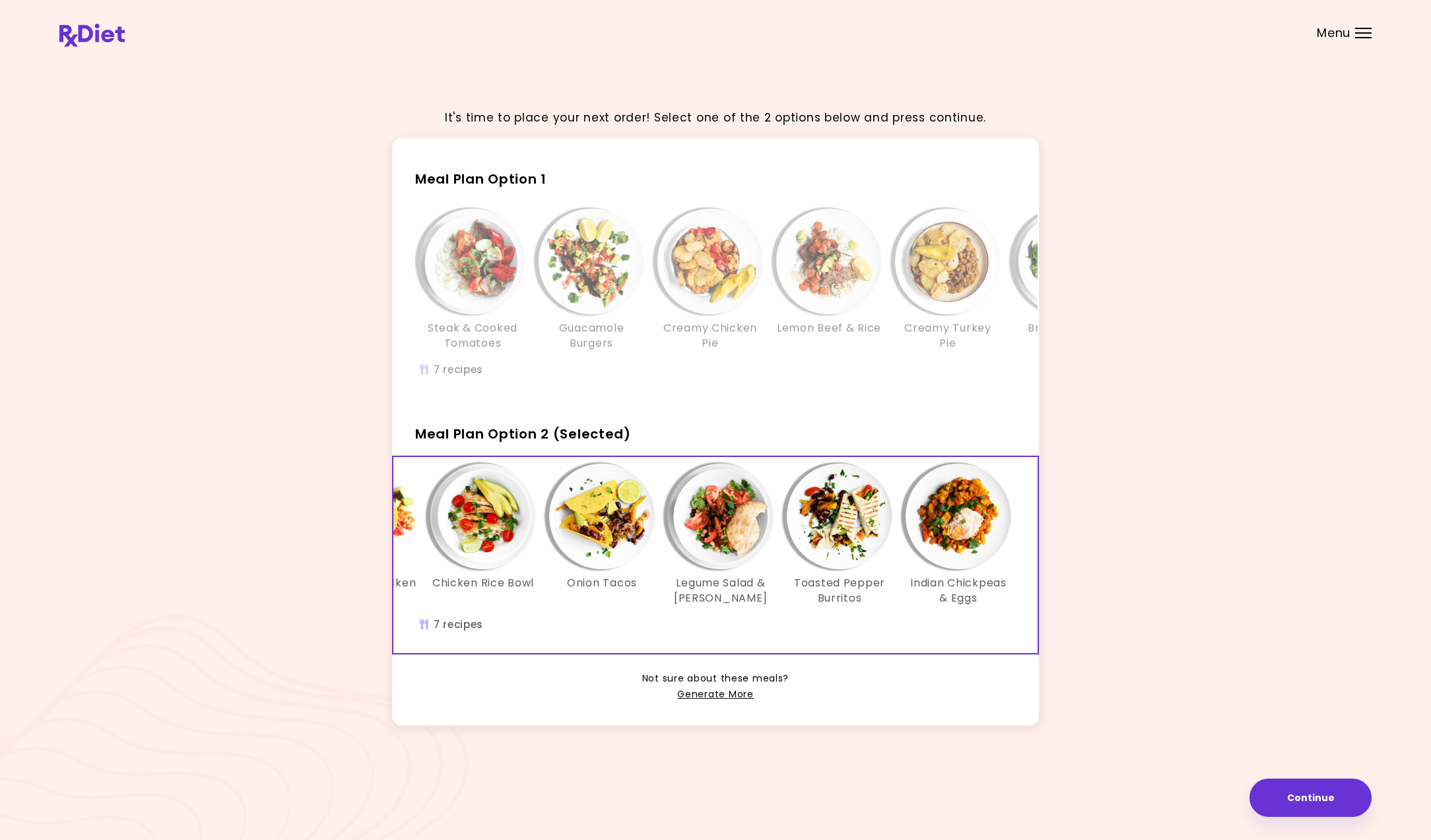
click at [858, 525] on img "Info - Toasted Pepper Burritos - Meal Plan Option 2 (Selected)" at bounding box center [840, 516] width 106 height 106
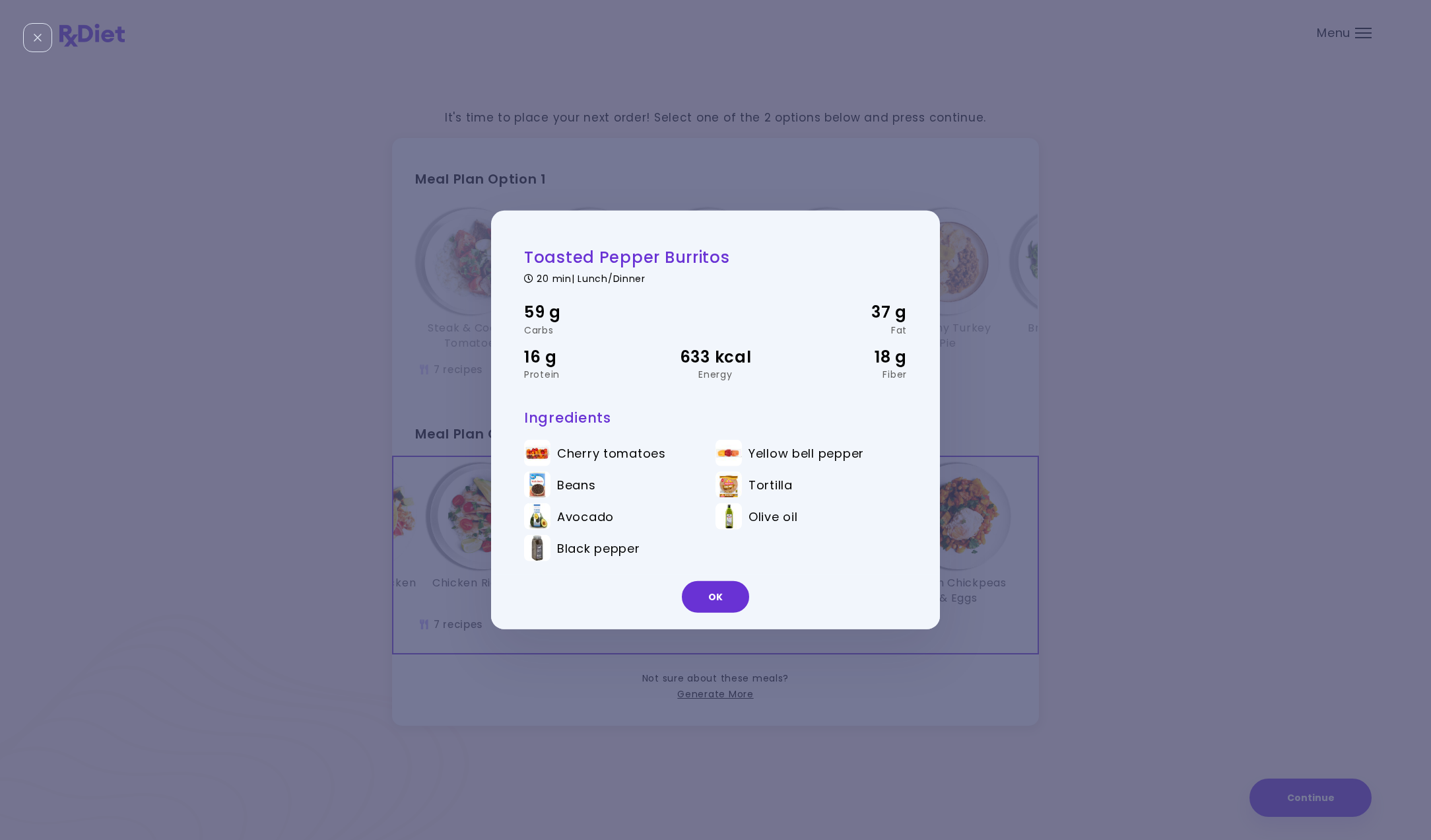
click at [982, 525] on div "Toasted Pepper Burritos 20 min | Lunch/Dinner 59 g Carbs 37 g Fat 16 g Protein …" at bounding box center [715, 420] width 1431 height 840
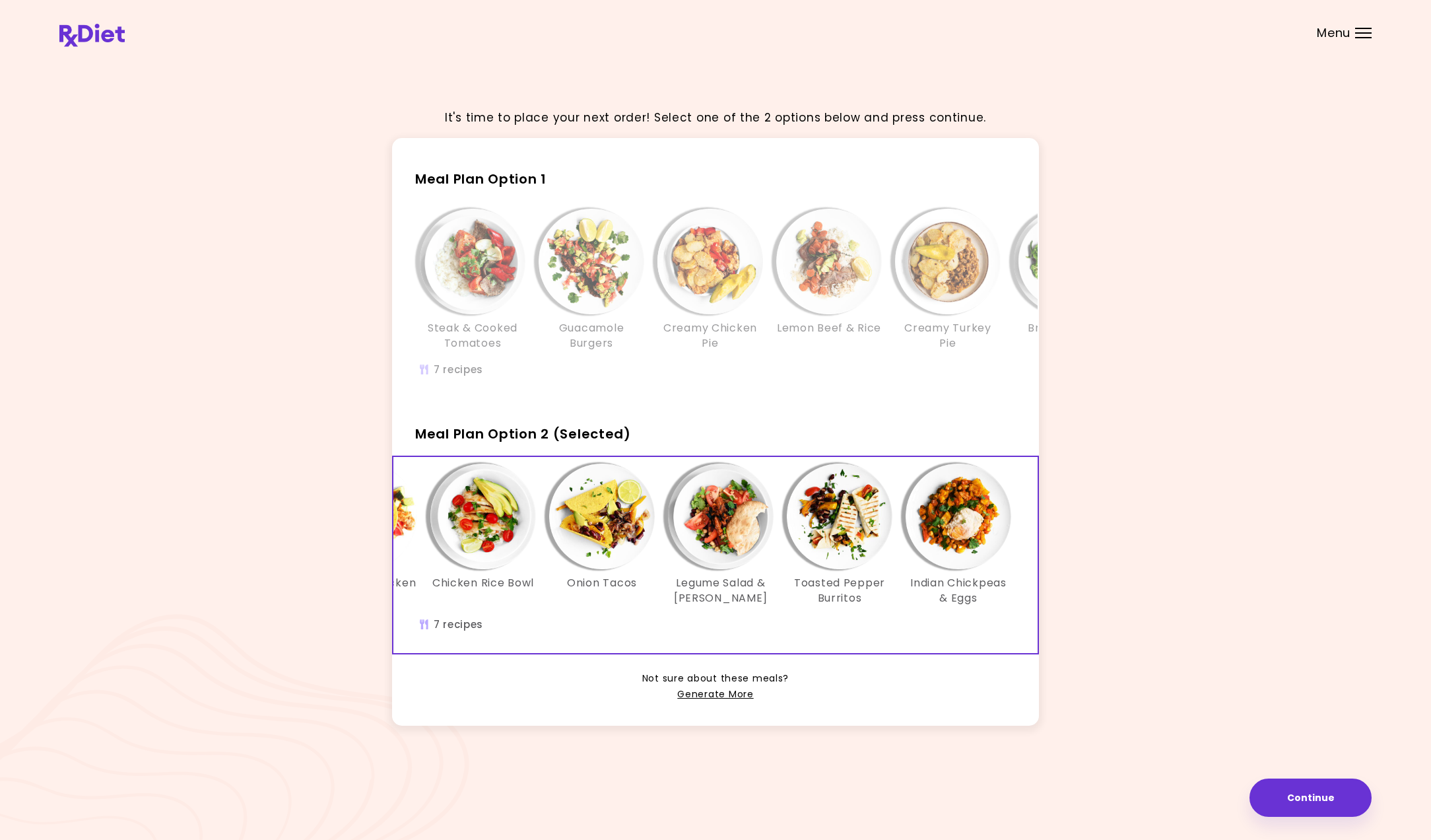
click at [736, 525] on img "Info - Legume Salad & Carrot Bacon - Meal Plan Option 2 (Selected)" at bounding box center [721, 516] width 106 height 106
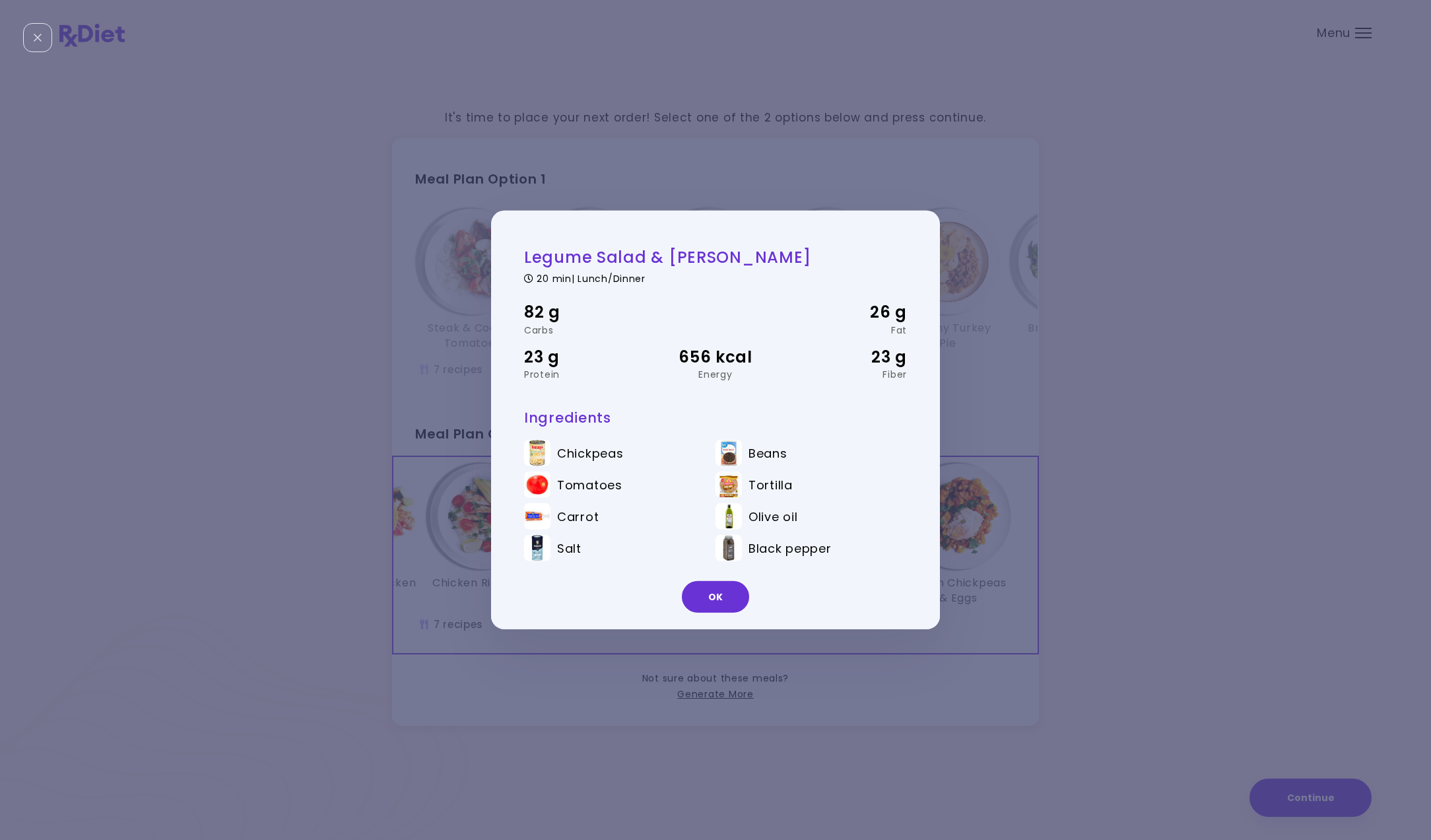
click at [972, 530] on div "Legume Salad & [PERSON_NAME] 20 min | Lunch/Dinner 82 g Carbs 26 g Fat 23 g Pro…" at bounding box center [715, 420] width 1431 height 840
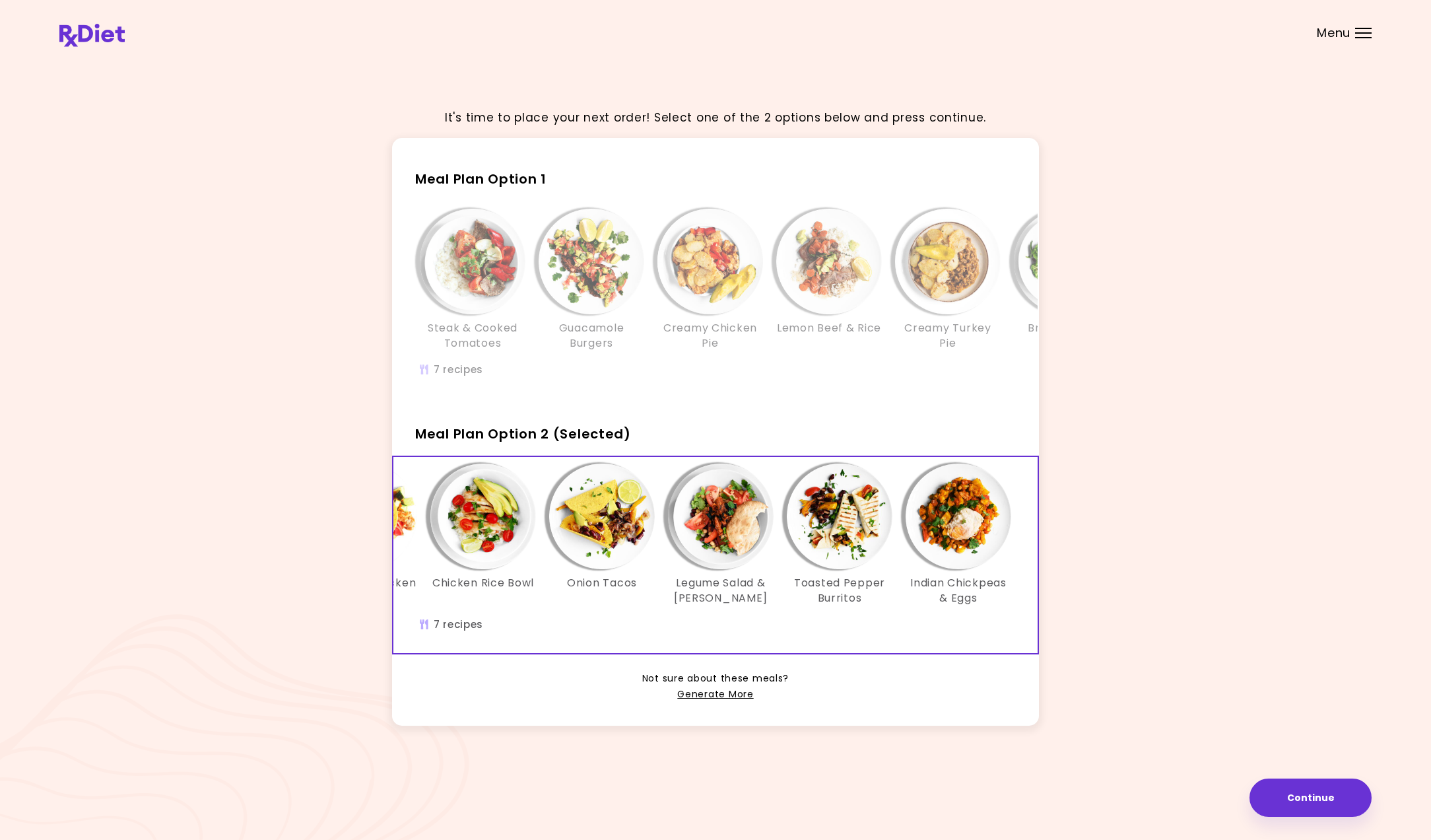
click at [617, 524] on img "Info - Onion Tacos - Meal Plan Option 2 (Selected)" at bounding box center [602, 516] width 106 height 106
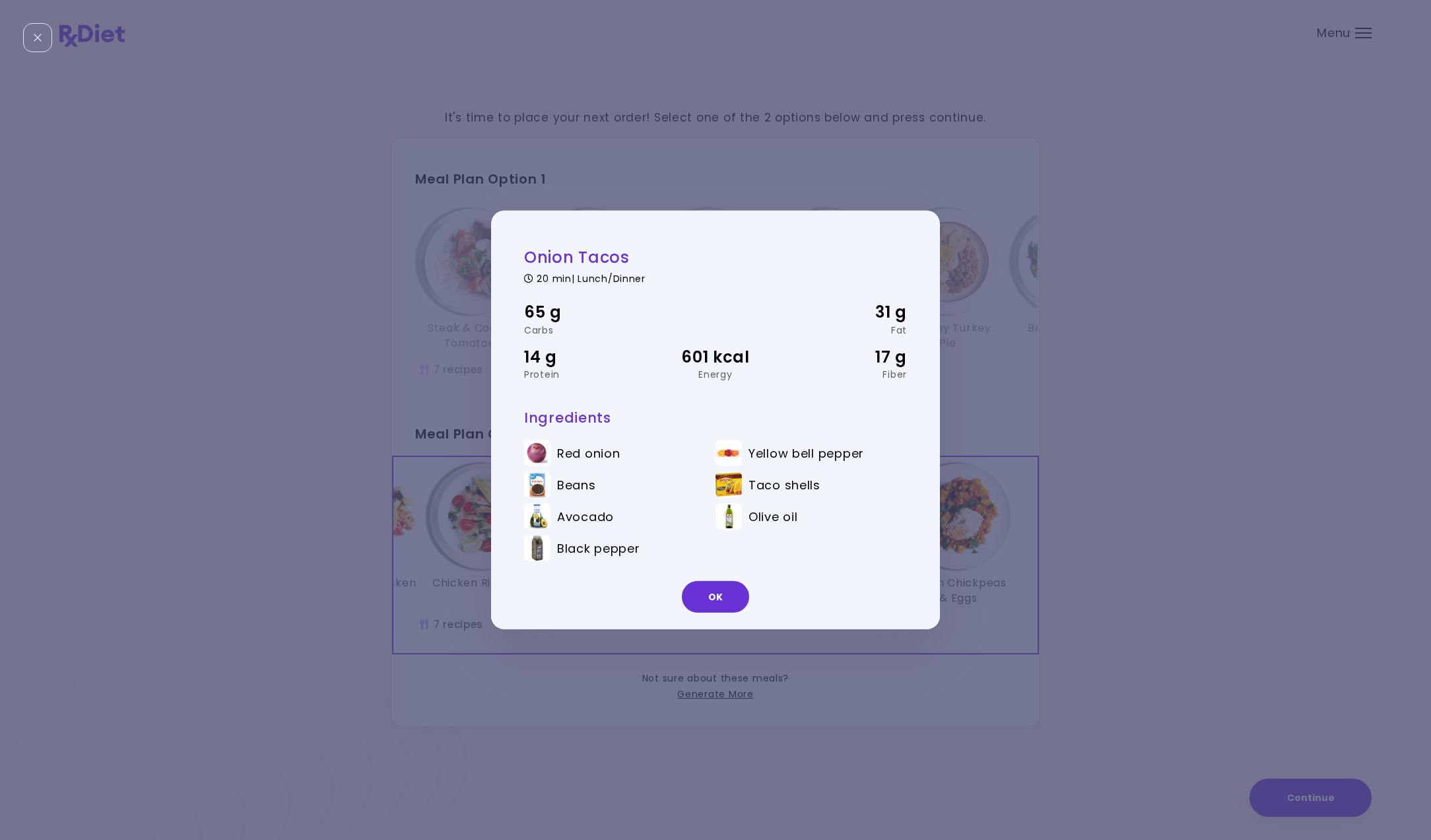
click at [462, 529] on div "Onion Tacos 20 min | Lunch/Dinner 65 g Carbs 31 g Fat 14 g Protein 601 kcal Ene…" at bounding box center [715, 420] width 1431 height 840
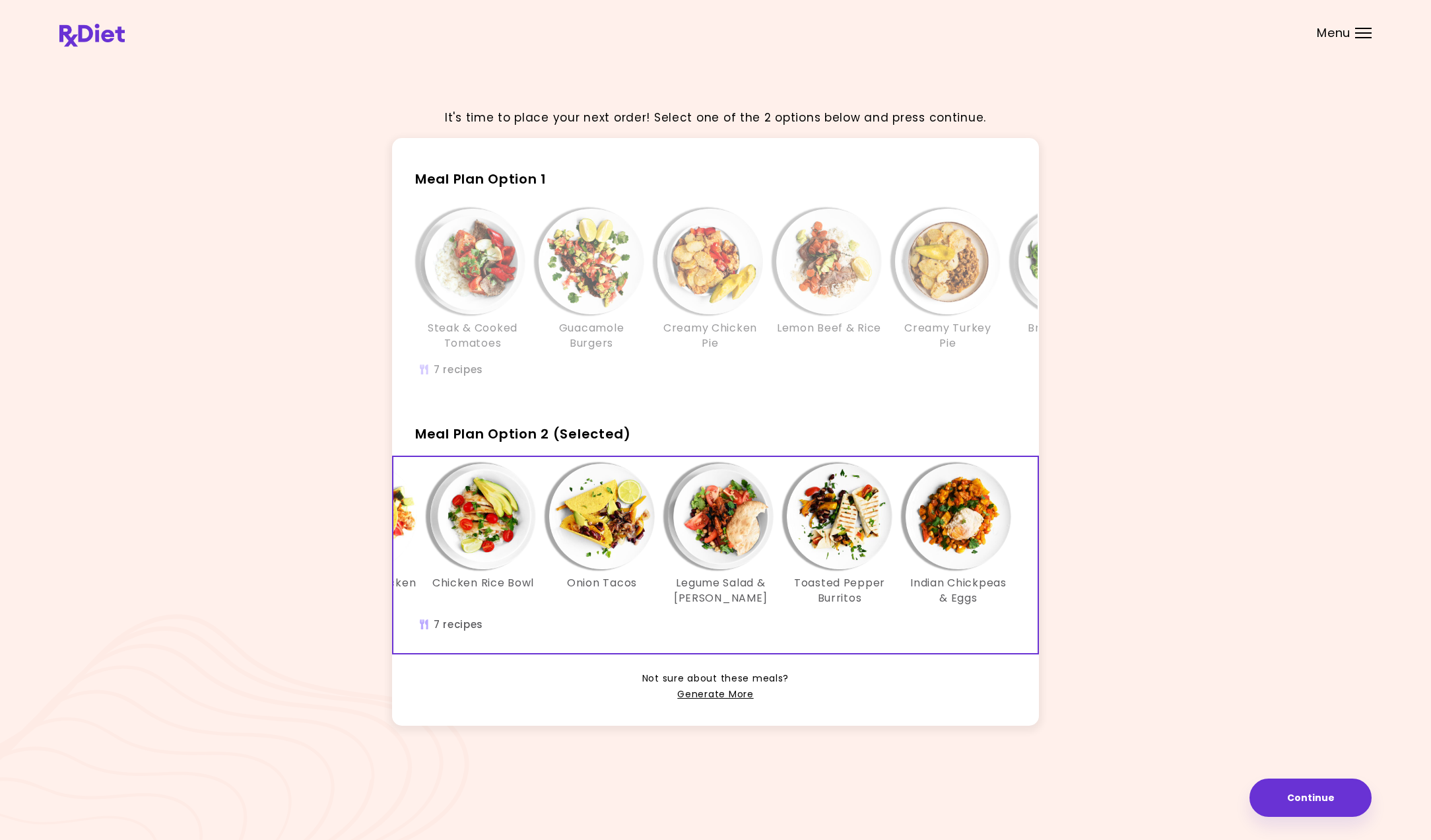
click at [464, 528] on img "Info - Chicken Rice Bowl - Meal Plan Option 2 (Selected)" at bounding box center [483, 516] width 106 height 106
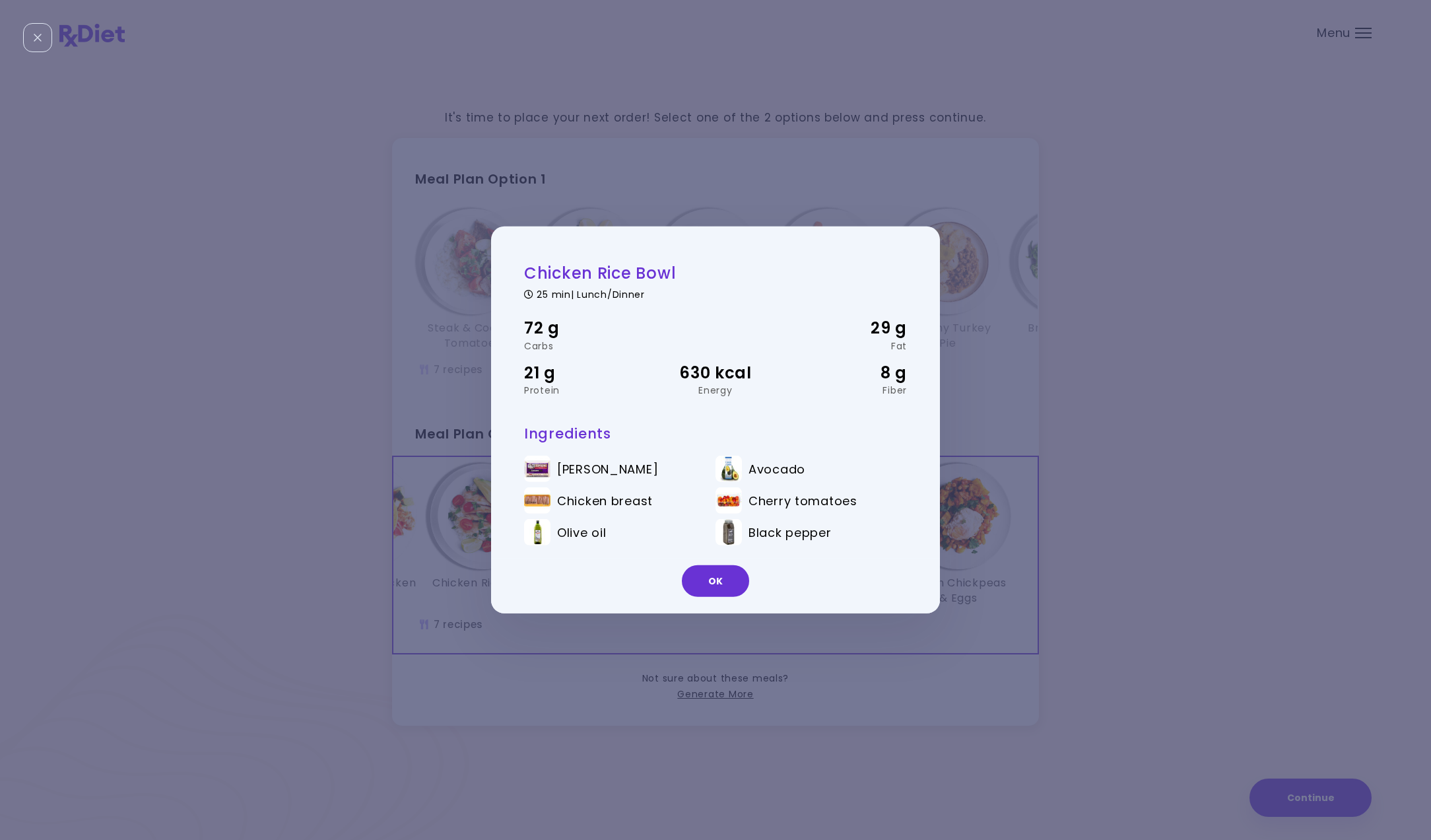
click at [464, 528] on div "Chicken Rice Bowl 25 min | Lunch/Dinner 72 g Carbs 29 g Fat 21 g Protein 630 kc…" at bounding box center [715, 420] width 1431 height 840
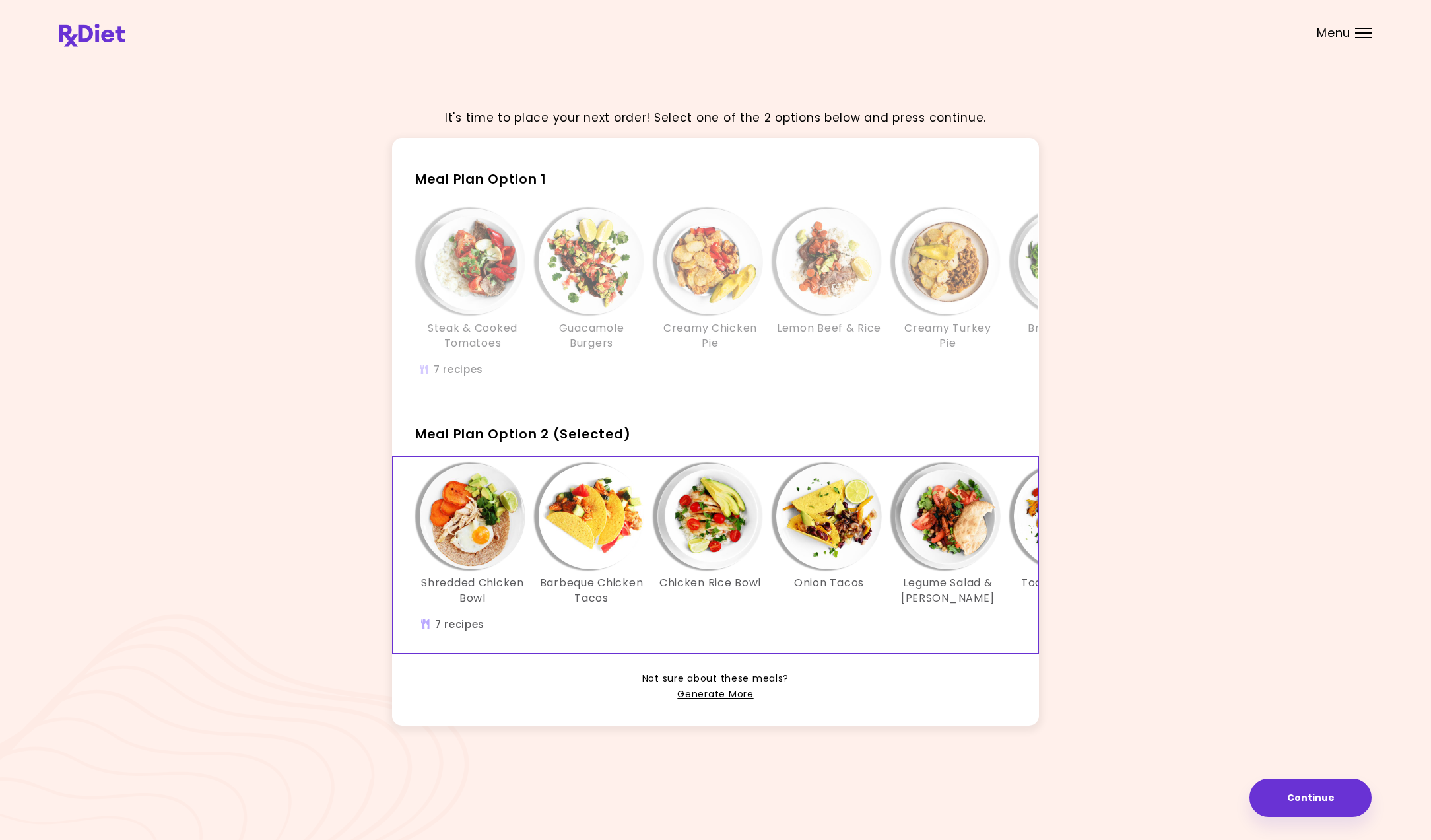
scroll to position [0, 0]
click at [745, 696] on link "Generate More" at bounding box center [715, 694] width 76 height 16
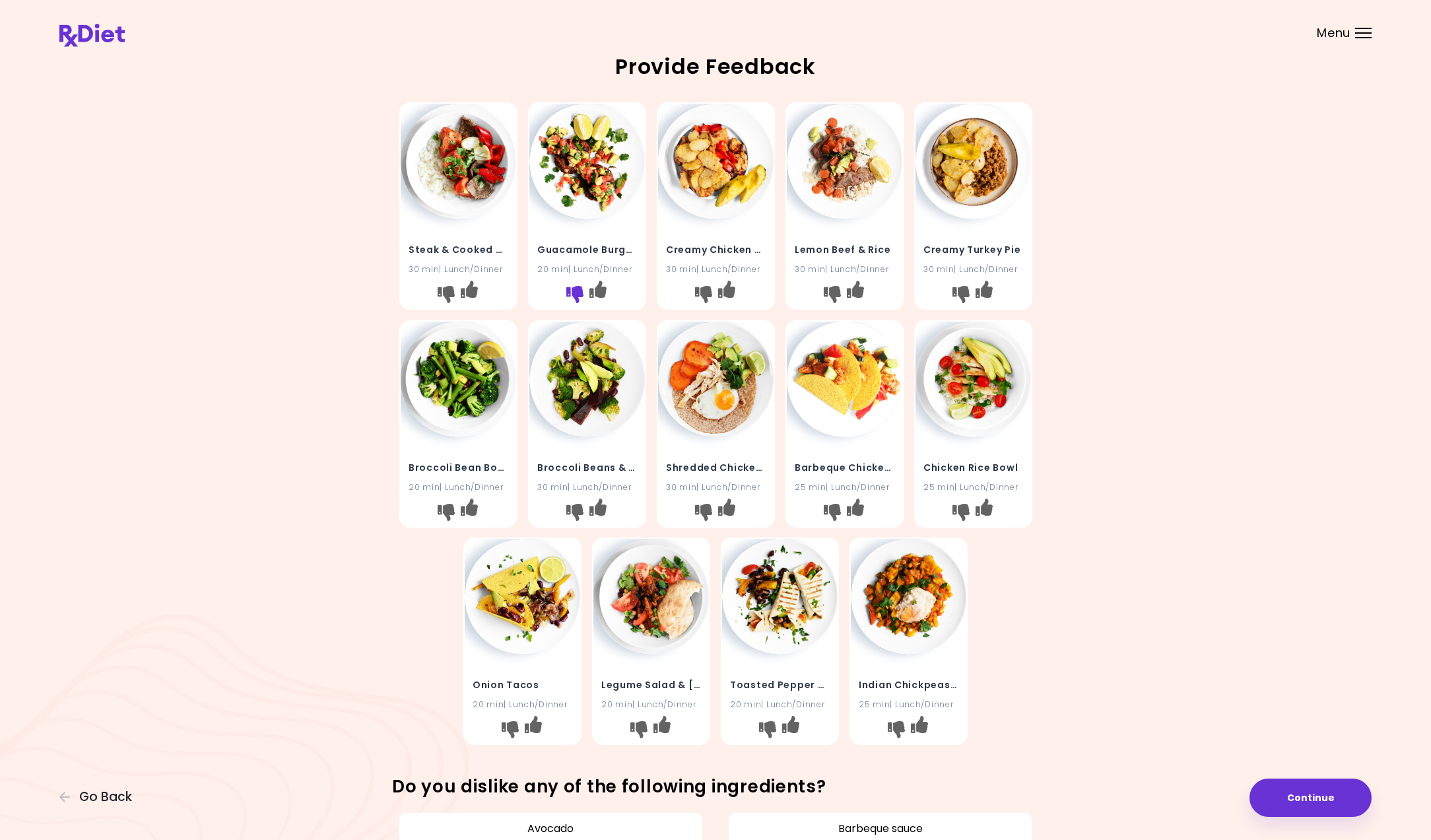
click at [578, 293] on icon "I don't like this recipe" at bounding box center [574, 294] width 17 height 17
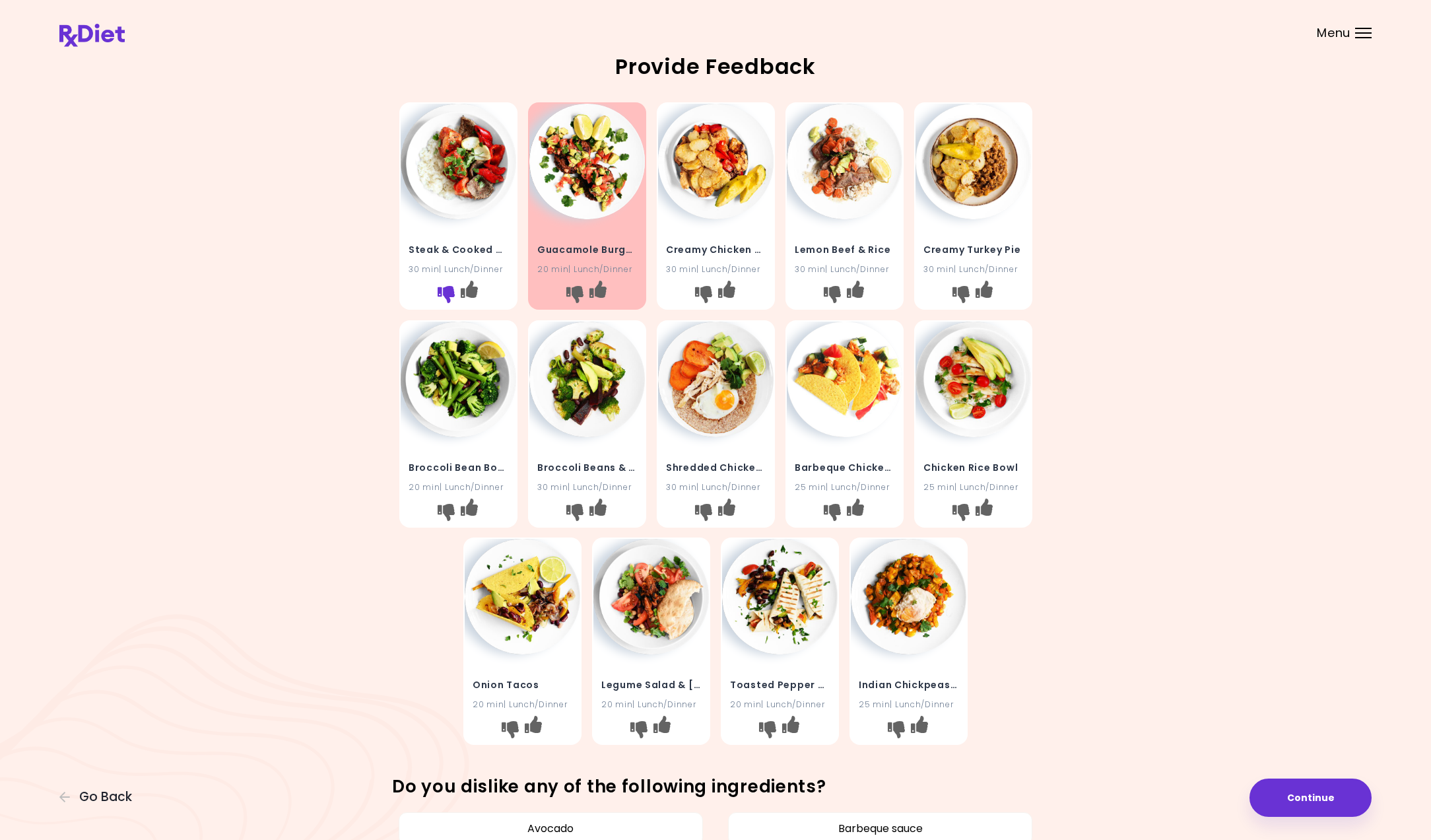
click at [453, 290] on icon "I don't like this recipe" at bounding box center [445, 294] width 17 height 17
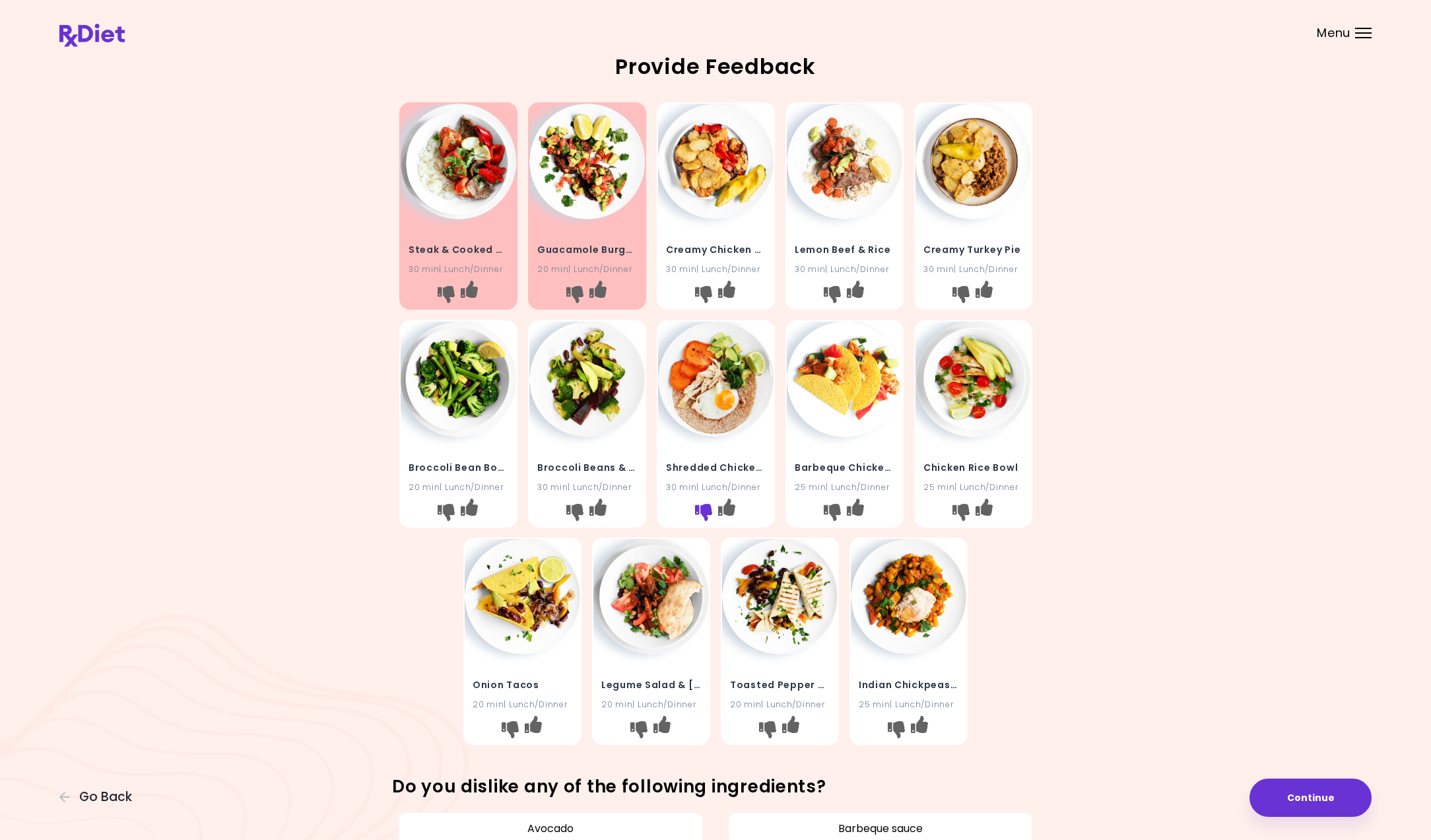
click at [698, 505] on icon "I don't like this recipe" at bounding box center [703, 512] width 17 height 17
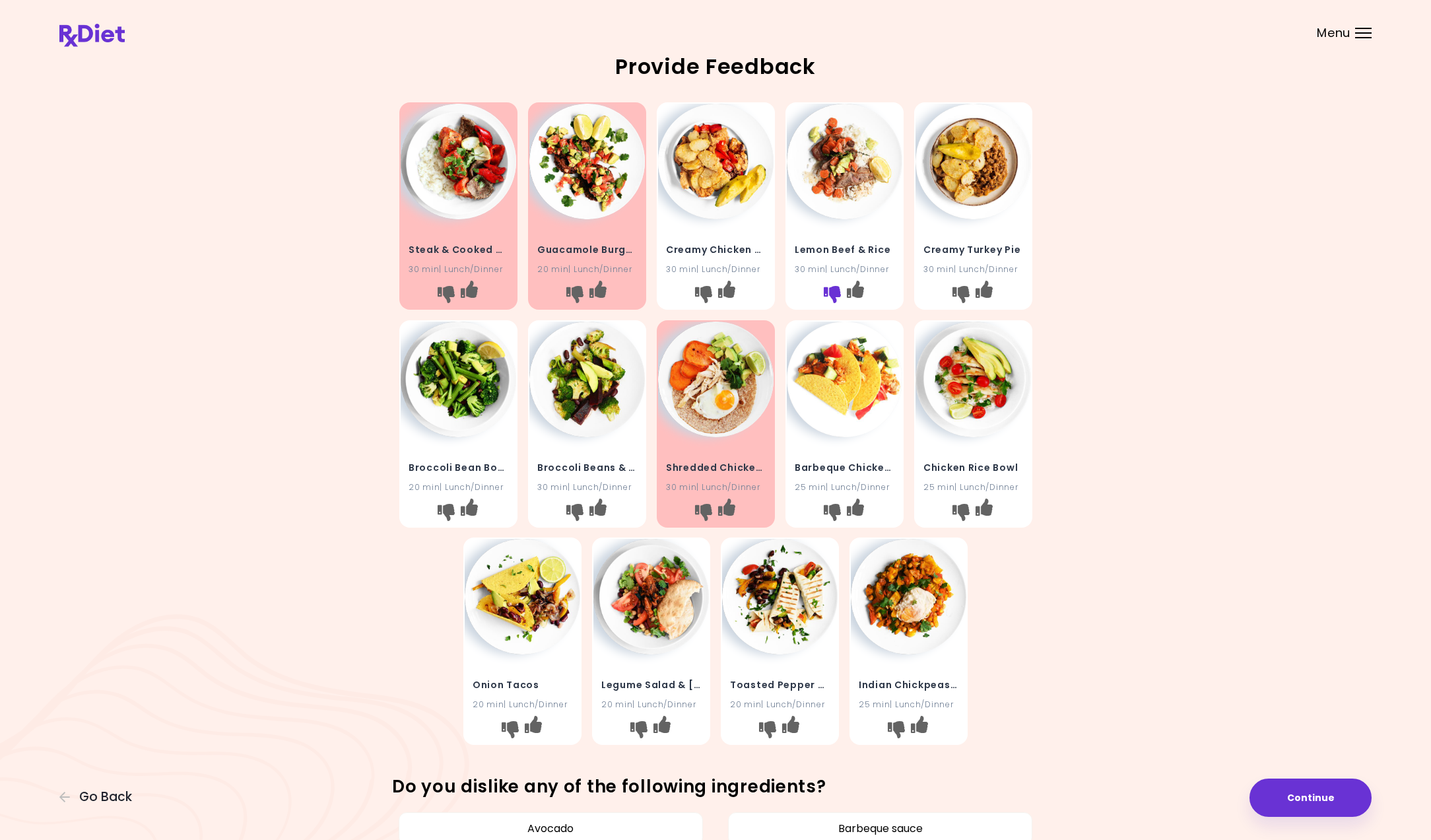
click at [829, 294] on icon "I don't like this recipe" at bounding box center [831, 294] width 17 height 17
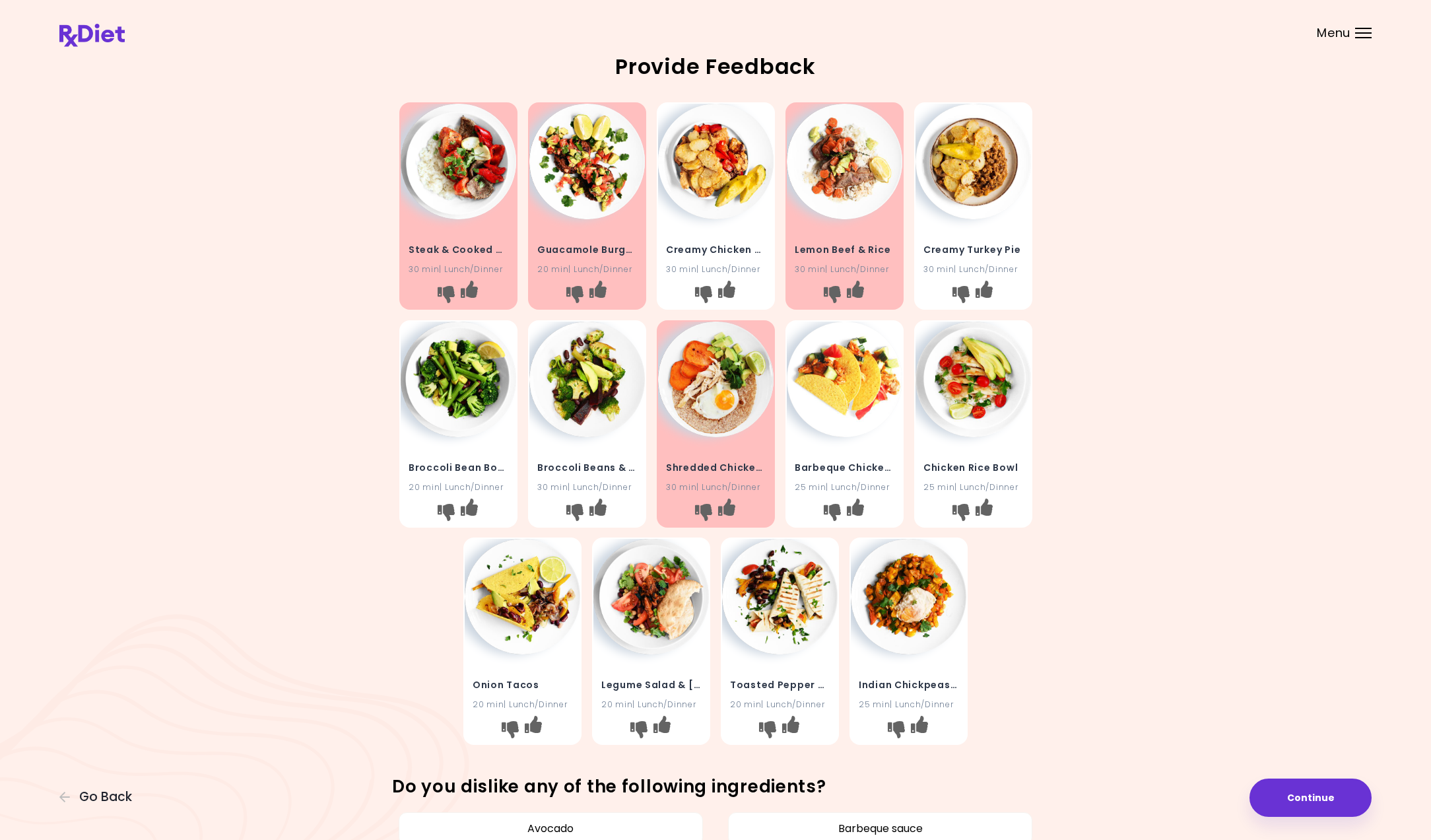
click at [741, 234] on div "Creamy Chicken Pie 30 min | Lunch/Dinner" at bounding box center [716, 252] width 115 height 64
click at [730, 183] on img at bounding box center [716, 161] width 115 height 115
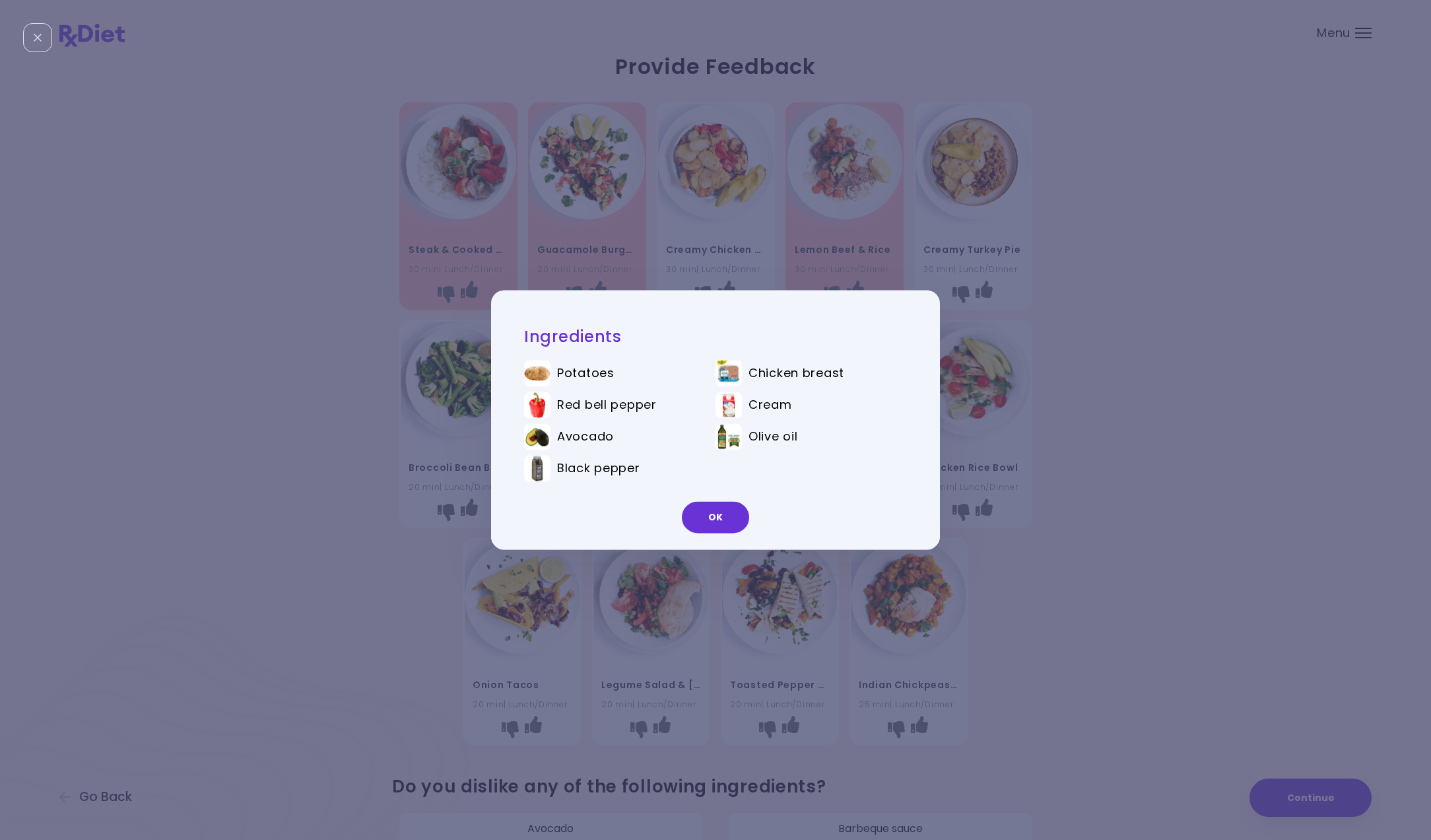
drag, startPoint x: 703, startPoint y: 516, endPoint x: 709, endPoint y: 507, distance: 10.8
click at [703, 516] on button "OK" at bounding box center [715, 518] width 67 height 32
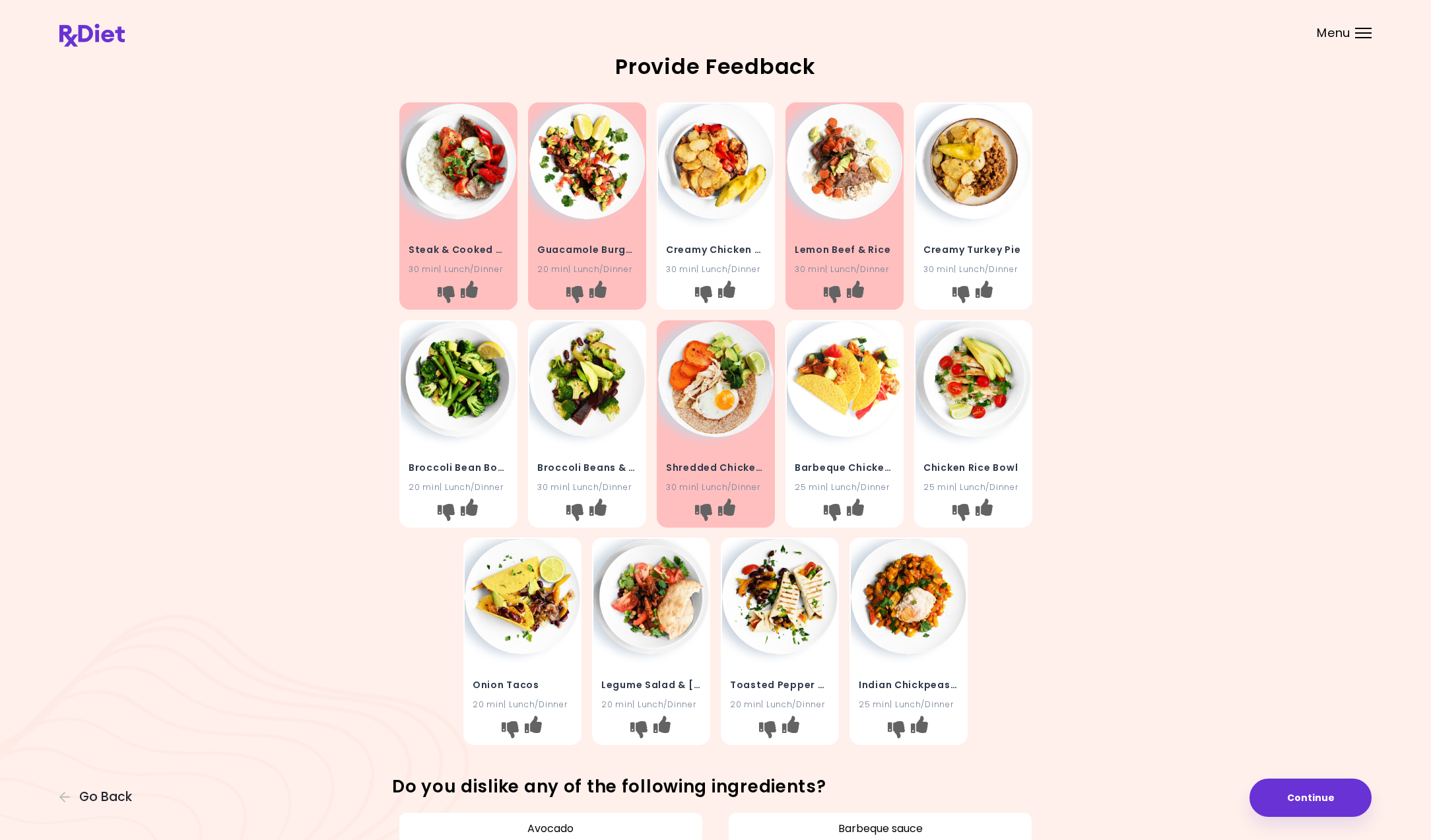
click at [736, 231] on div "Creamy Chicken Pie 30 min | Lunch/Dinner" at bounding box center [716, 252] width 115 height 64
click at [953, 245] on h4 "Creamy Turkey Pie" at bounding box center [973, 249] width 99 height 21
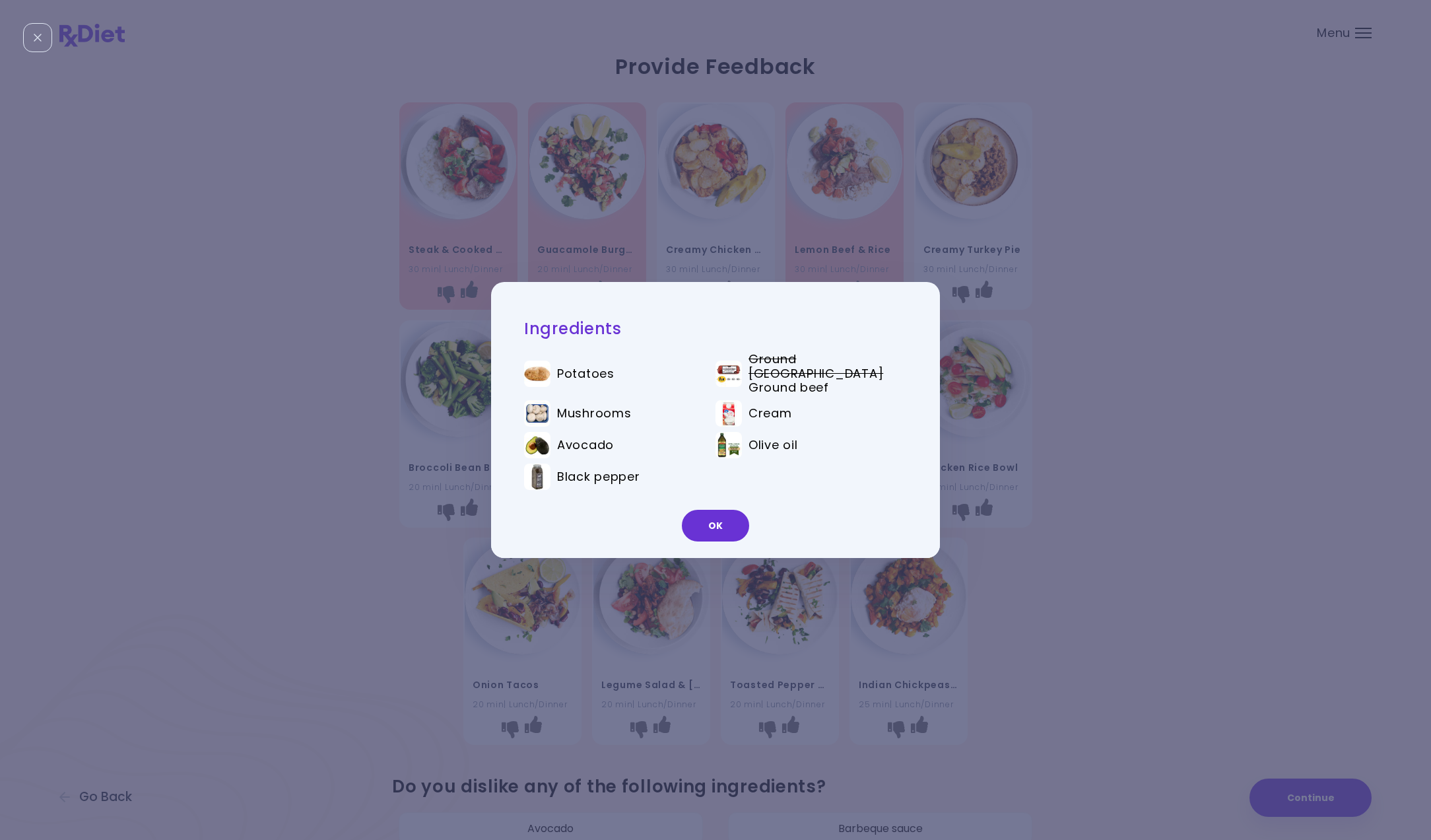
click at [953, 245] on div "Ingredients Potatoes Ground turkey Ground beef Mushrooms Cream Avocado Olive oi…" at bounding box center [715, 420] width 1431 height 840
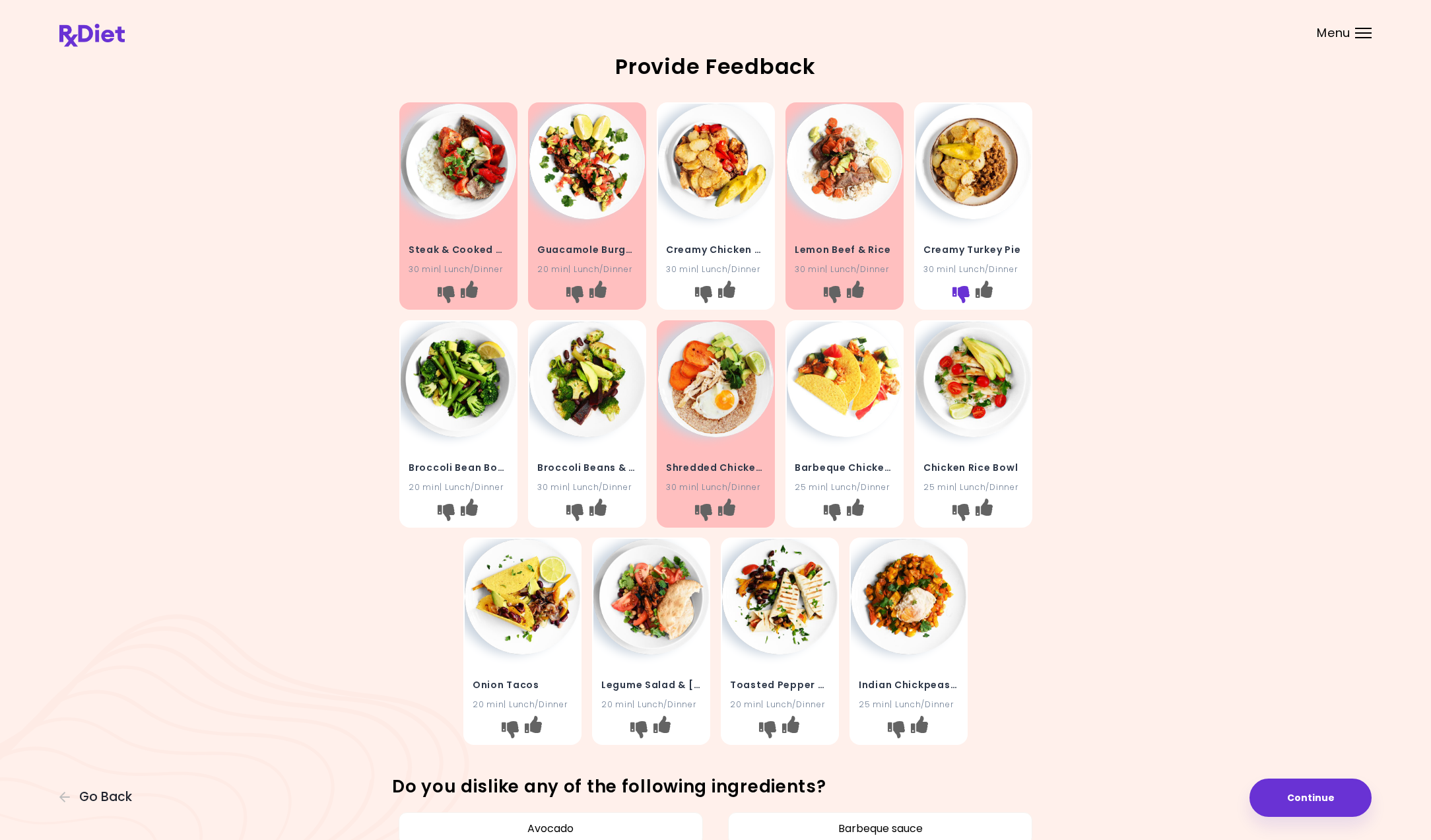
click at [955, 297] on icon "I don't like this recipe" at bounding box center [960, 294] width 17 height 17
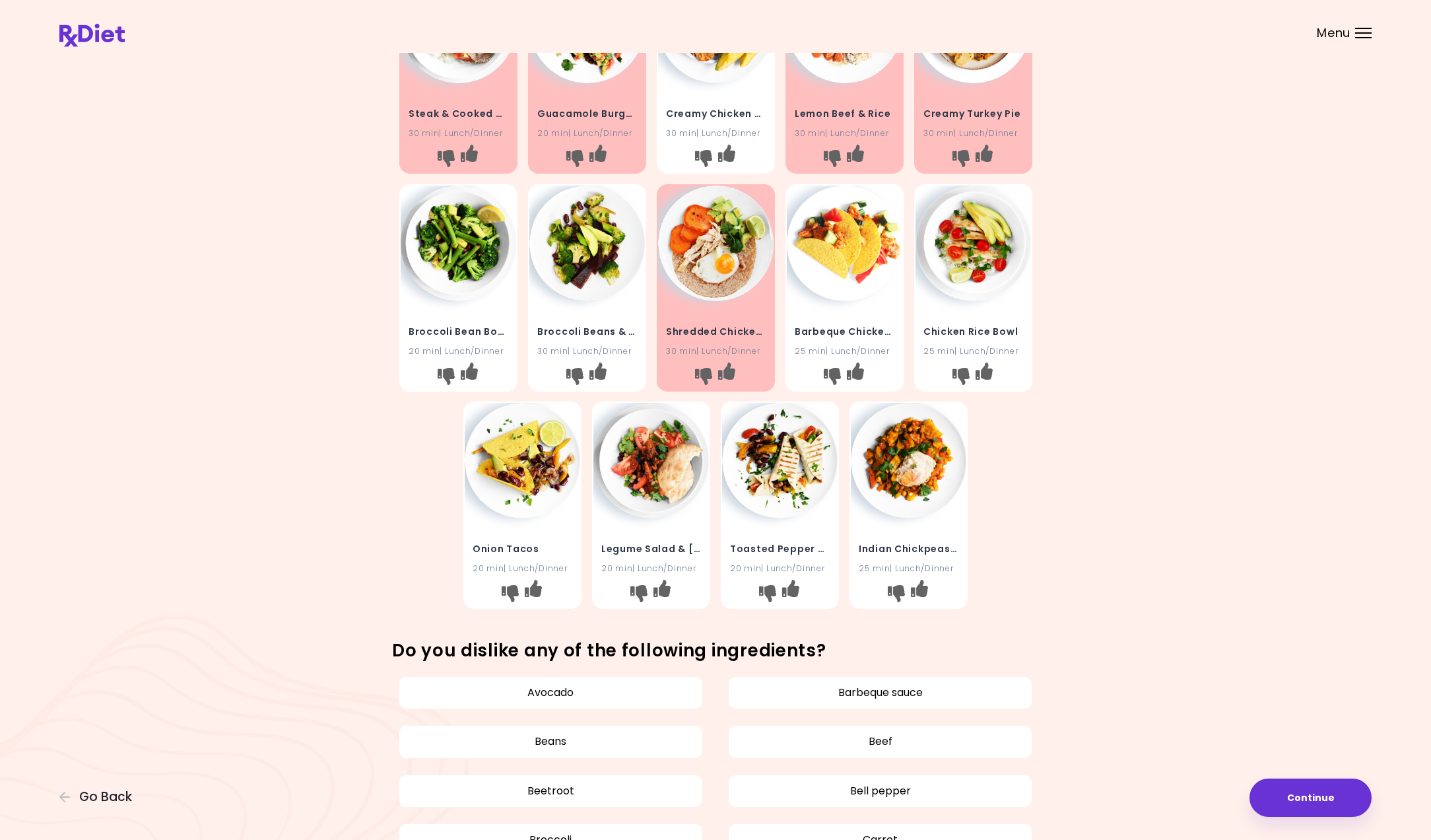
scroll to position [138, 0]
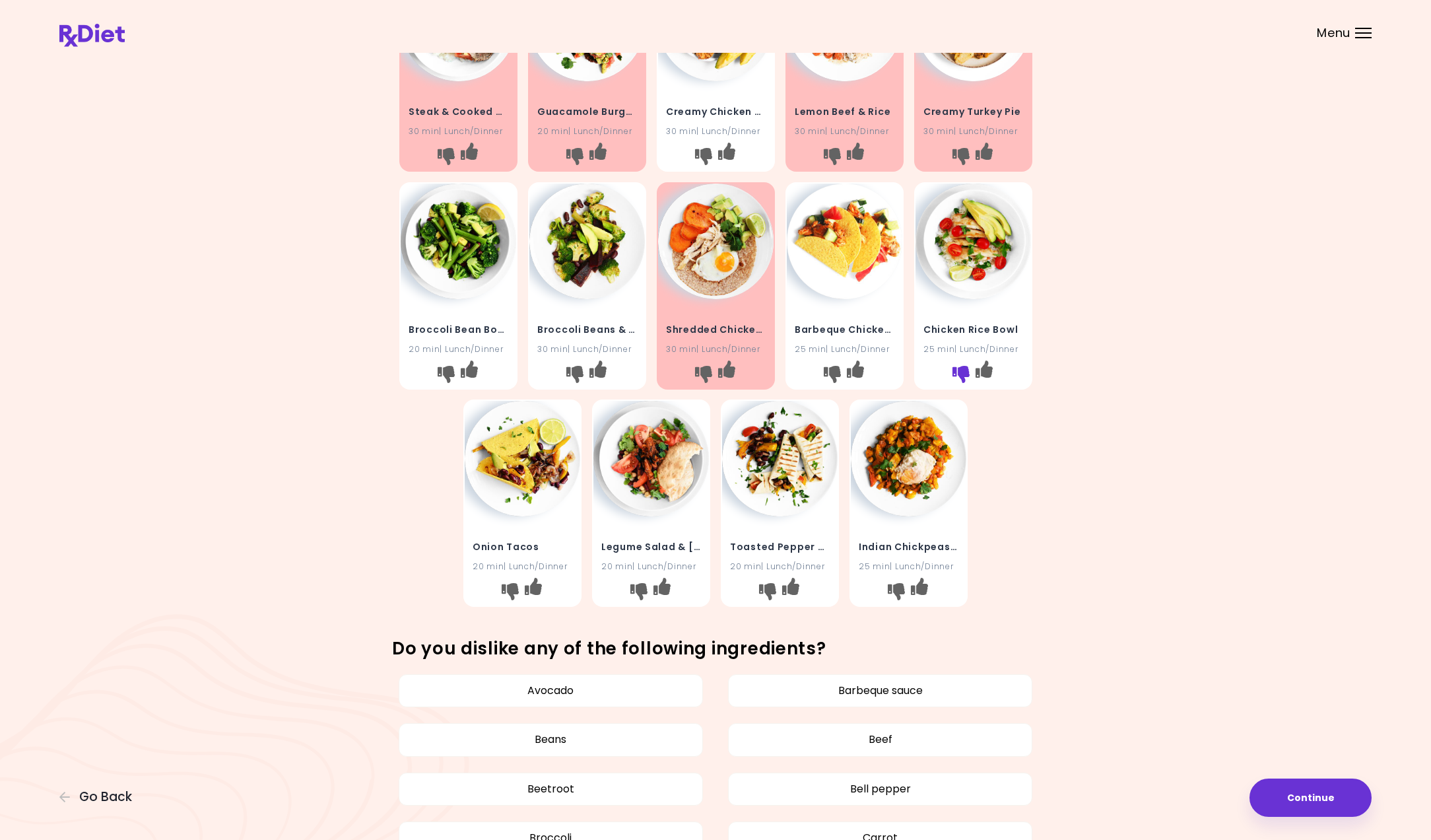
click at [960, 370] on icon "I don't like this recipe" at bounding box center [960, 373] width 17 height 17
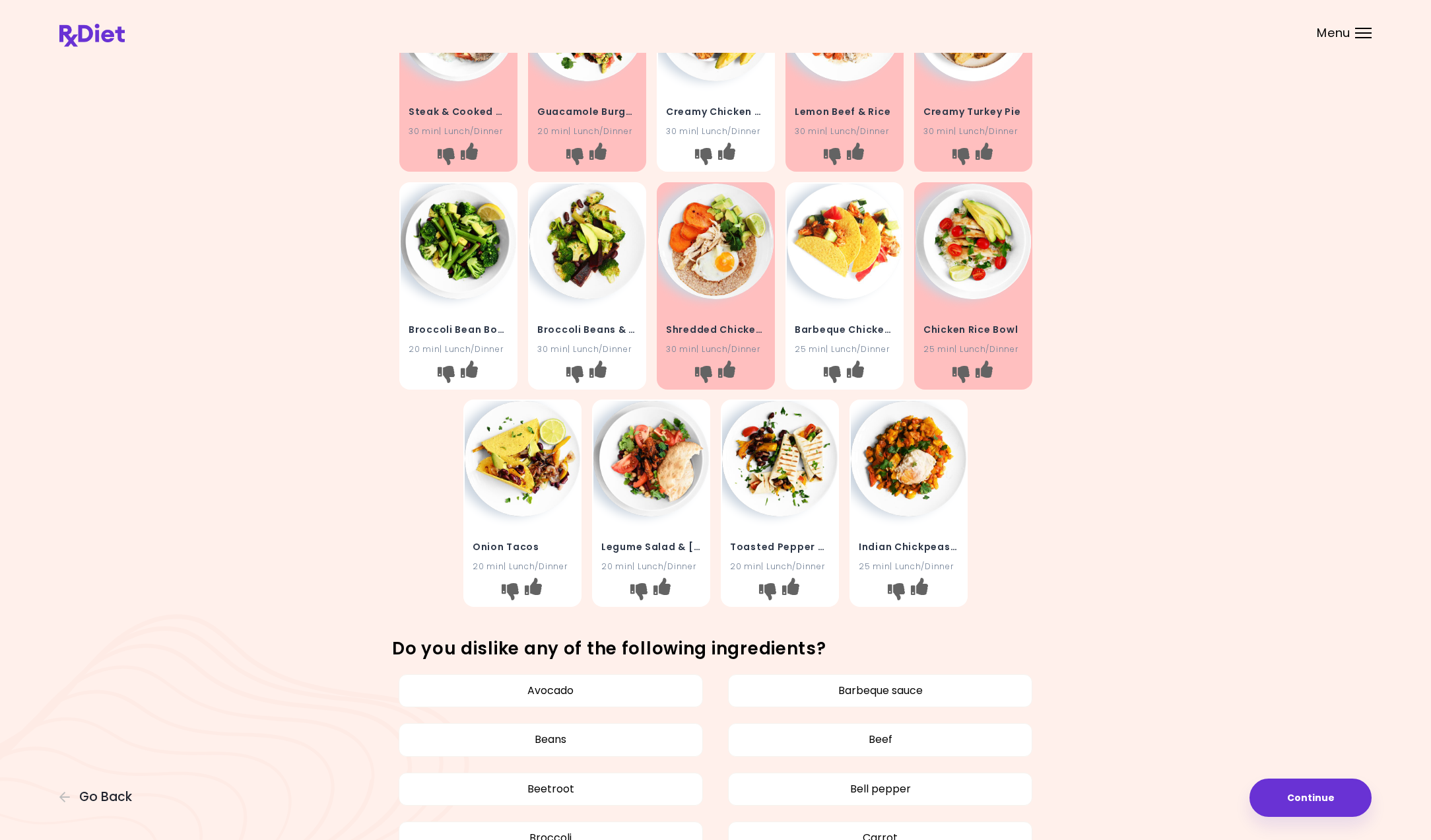
drag, startPoint x: 581, startPoint y: 272, endPoint x: 581, endPoint y: 265, distance: 7.0
click at [581, 272] on img at bounding box center [587, 241] width 115 height 115
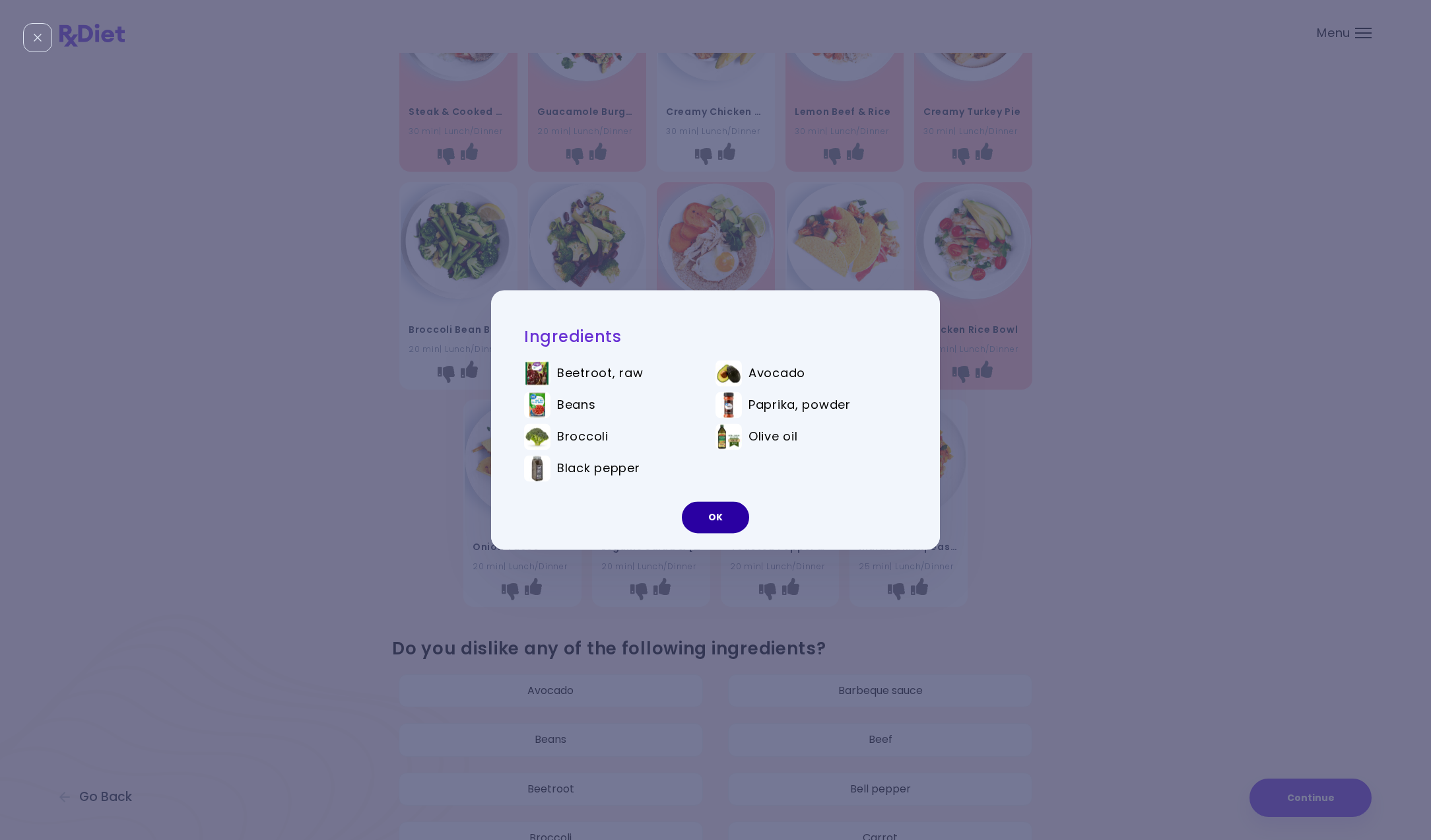
click at [706, 523] on button "OK" at bounding box center [715, 518] width 67 height 32
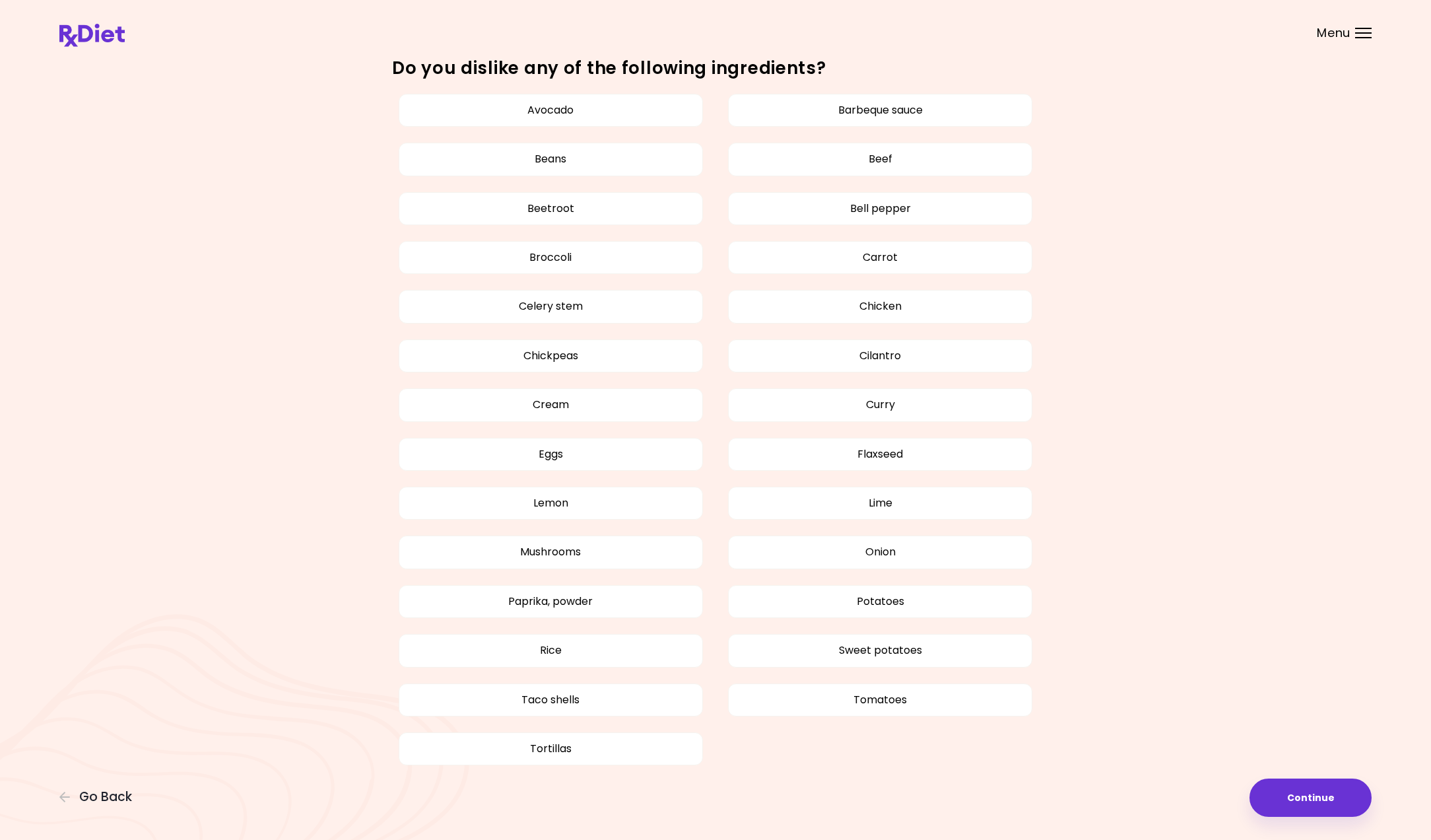
scroll to position [717, 0]
drag, startPoint x: 641, startPoint y: 686, endPoint x: 589, endPoint y: 688, distance: 52.0
click at [641, 686] on button "Taco shells" at bounding box center [551, 700] width 304 height 33
click at [471, 644] on button "Rice" at bounding box center [551, 651] width 304 height 33
click at [462, 738] on button "Tortillas" at bounding box center [551, 749] width 304 height 33
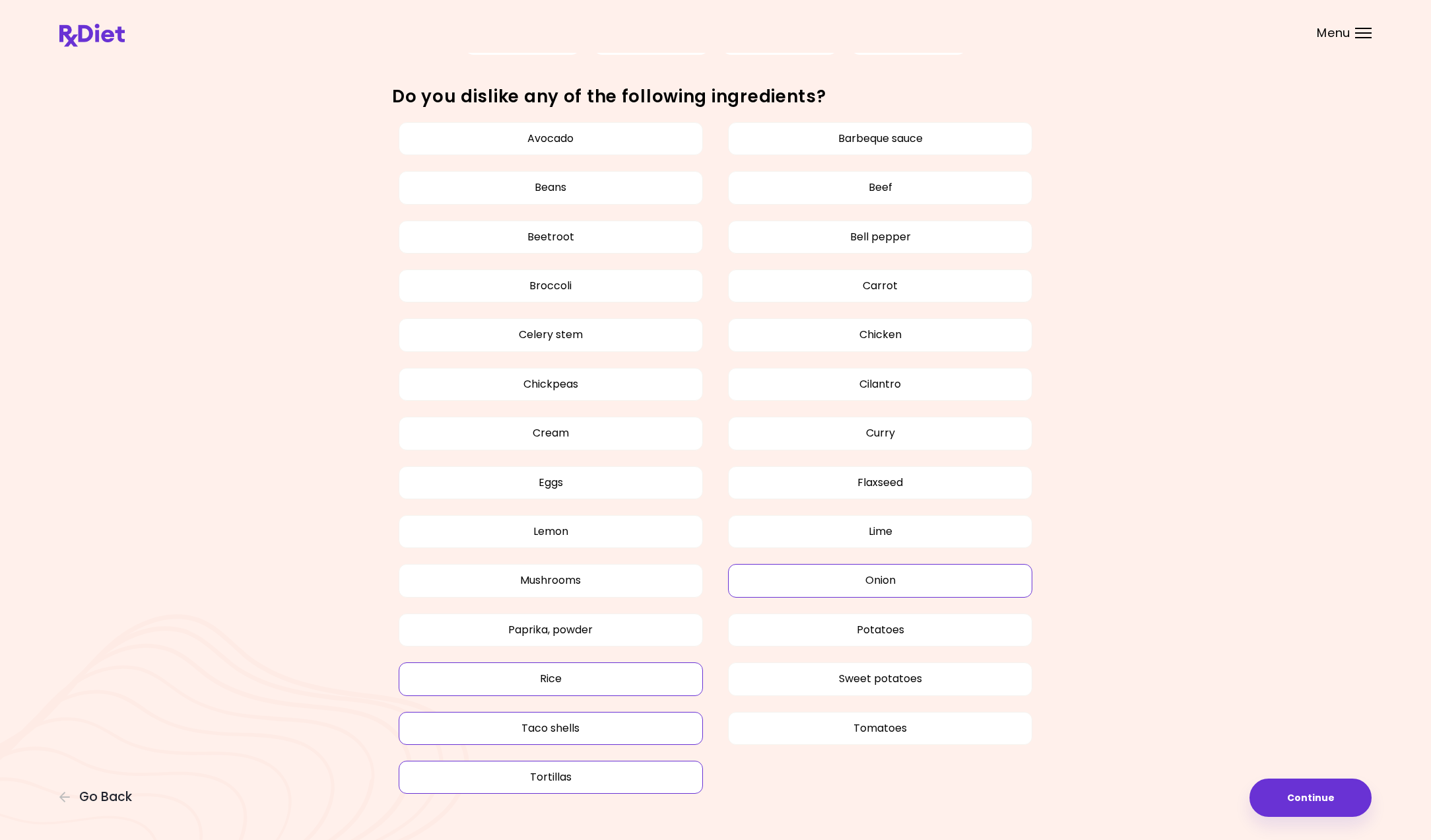
scroll to position [688, 0]
click at [454, 140] on button "Avocado" at bounding box center [551, 140] width 304 height 33
click at [439, 232] on button "Beetroot" at bounding box center [551, 238] width 304 height 33
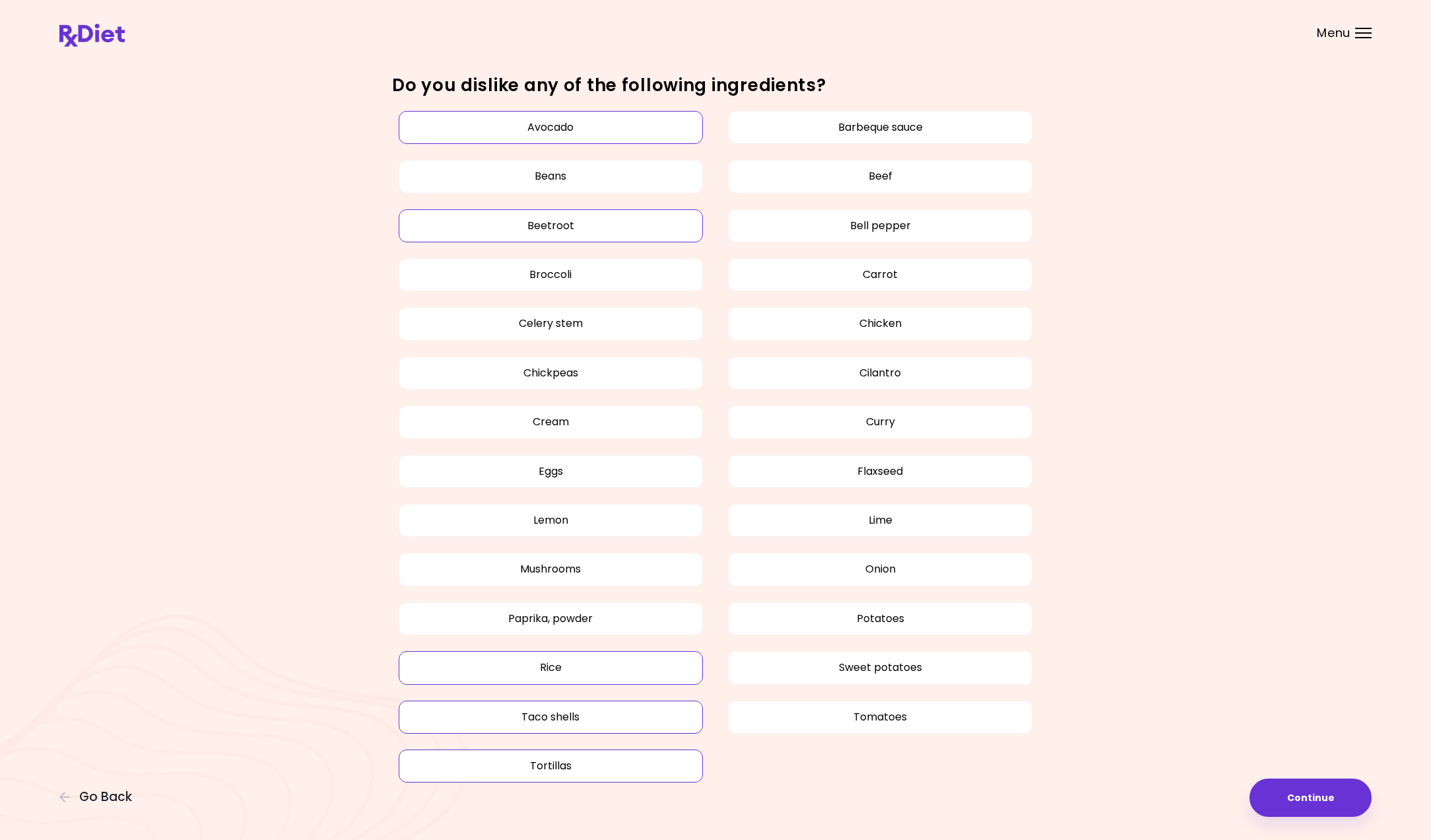
scroll to position [705, 0]
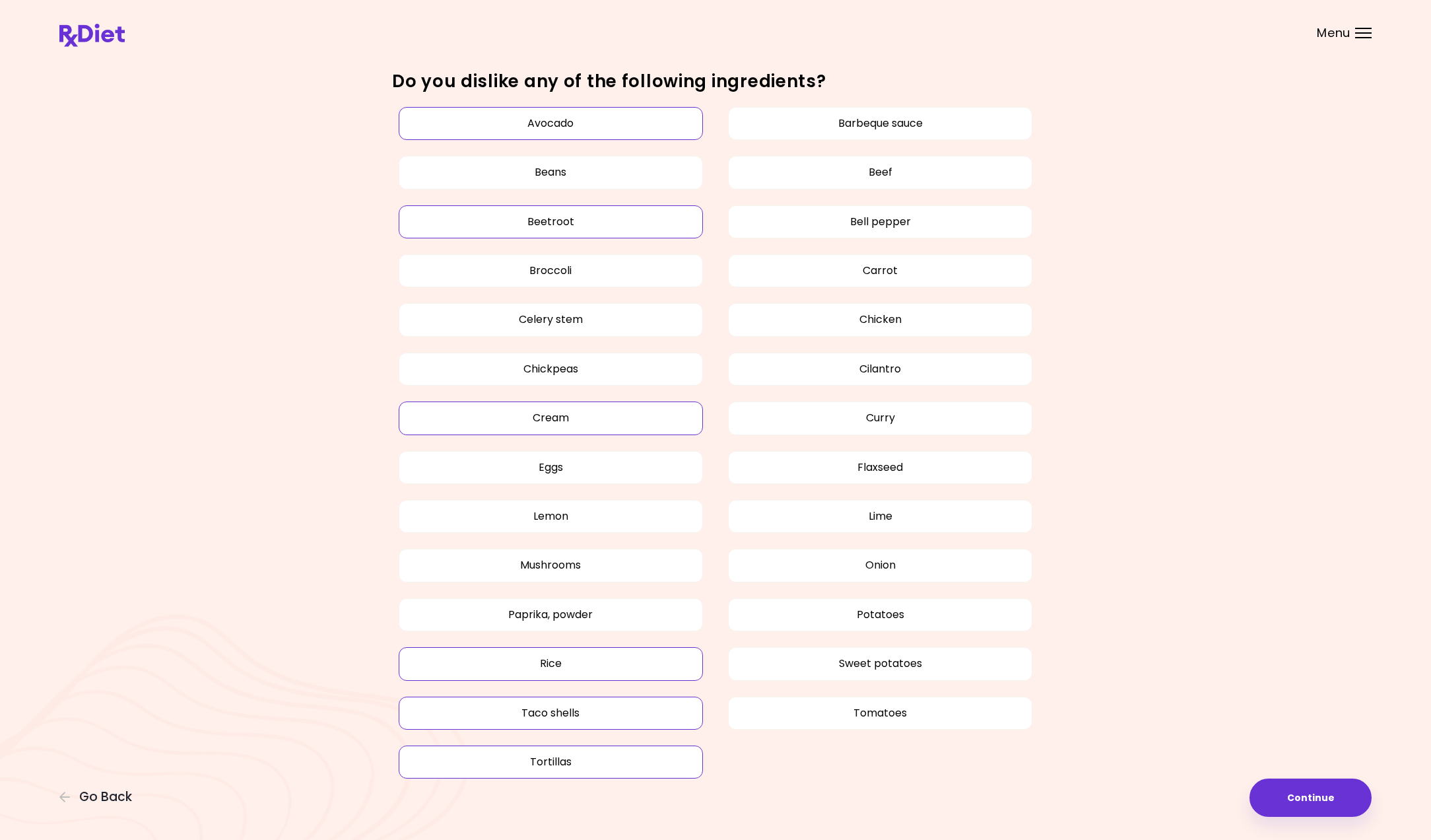
click at [444, 415] on button "Cream" at bounding box center [551, 418] width 304 height 33
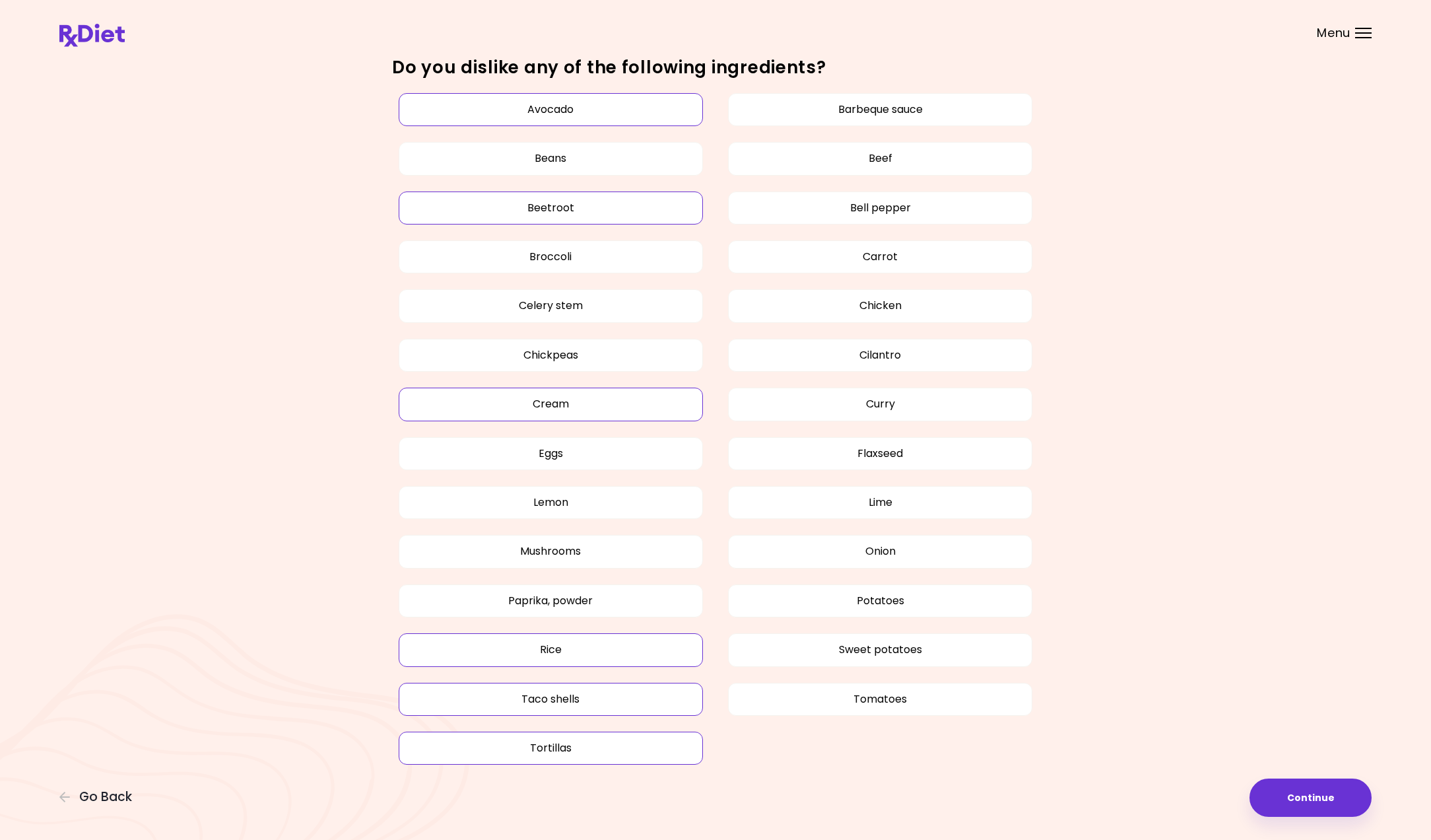
scroll to position [717, 0]
click at [949, 496] on button "Lime" at bounding box center [880, 503] width 304 height 33
click at [1266, 793] on button "Continue" at bounding box center [1310, 797] width 122 height 38
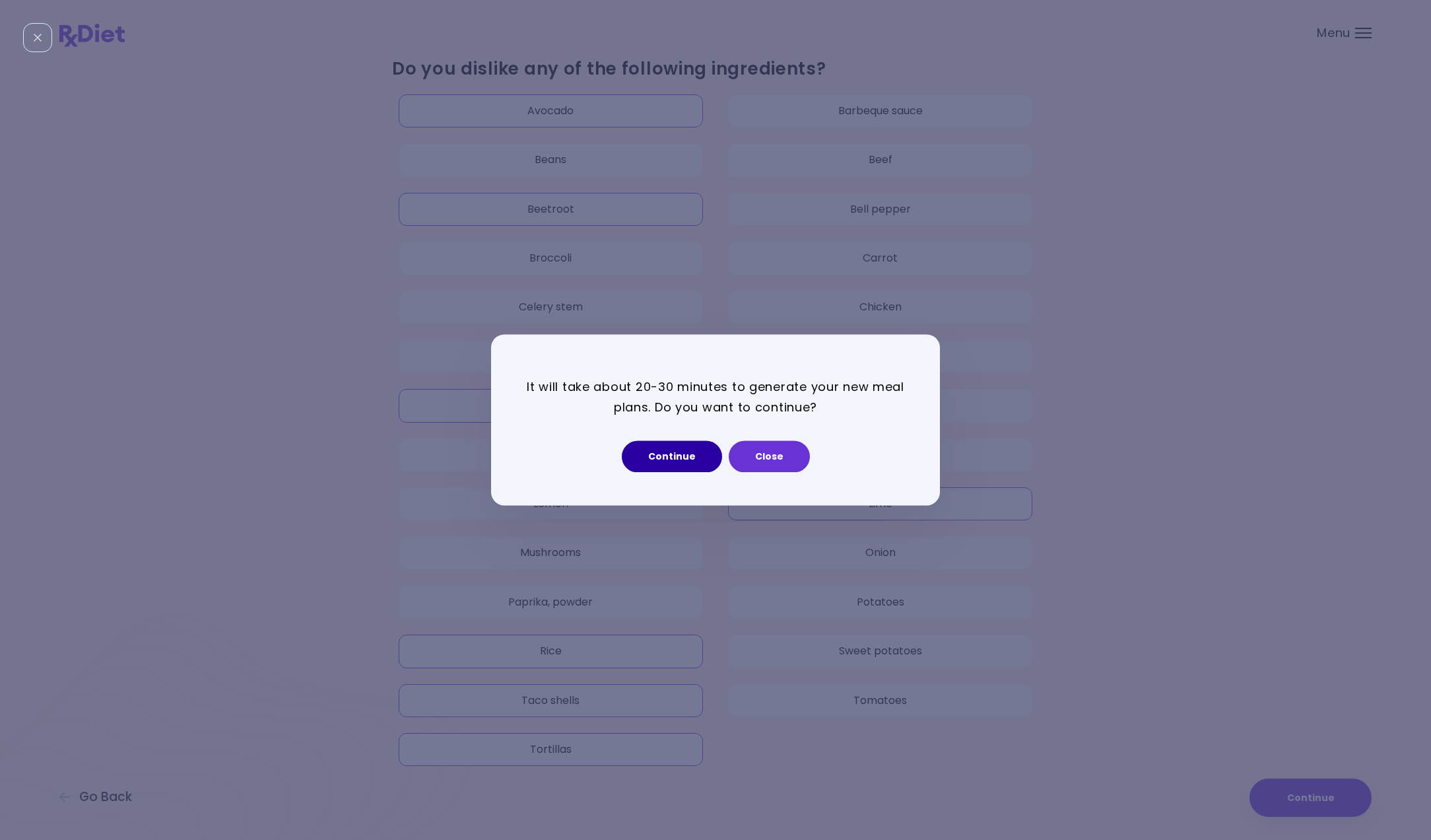
click at [636, 453] on button "Continue" at bounding box center [672, 457] width 100 height 32
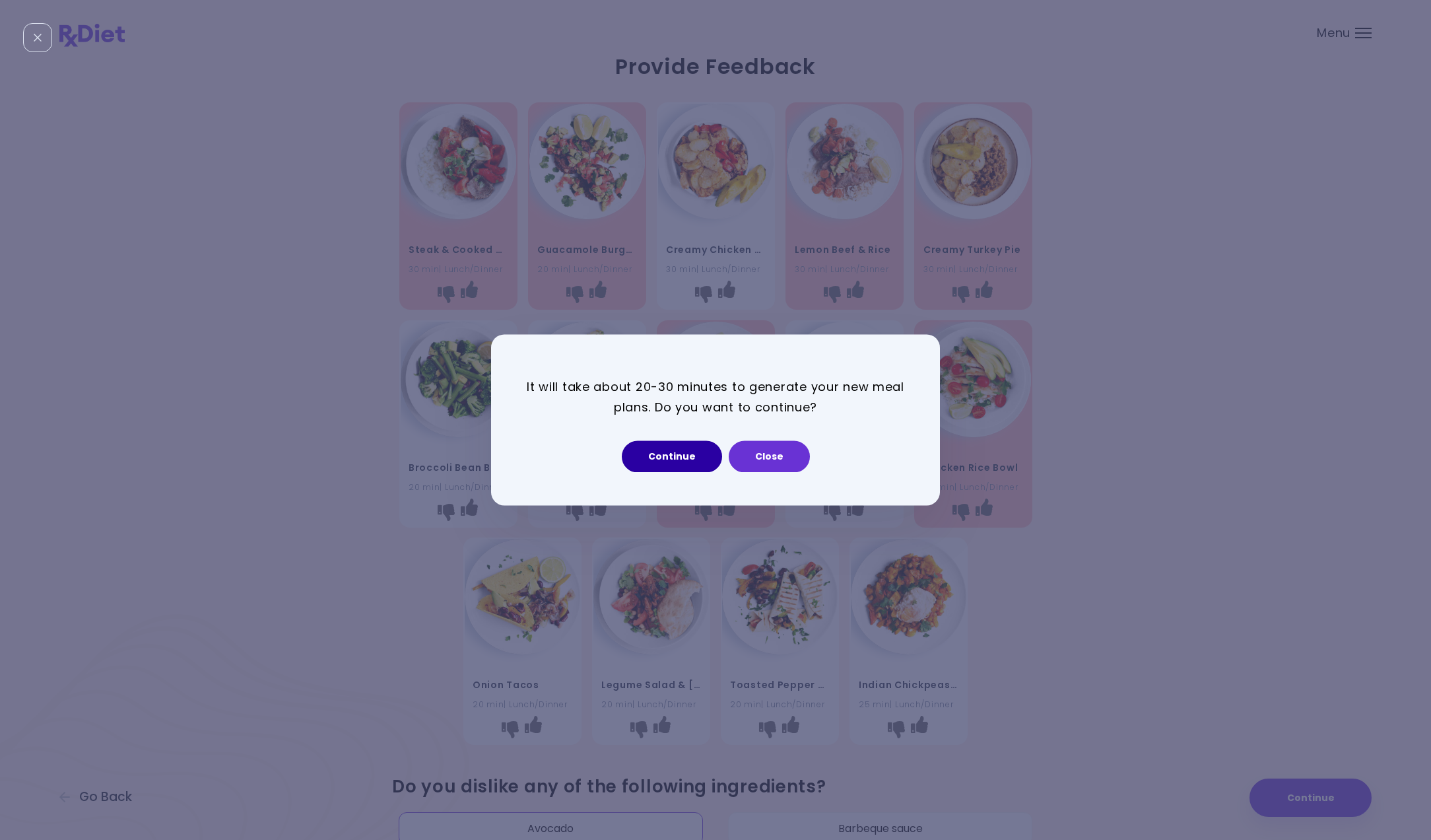
select select "*"
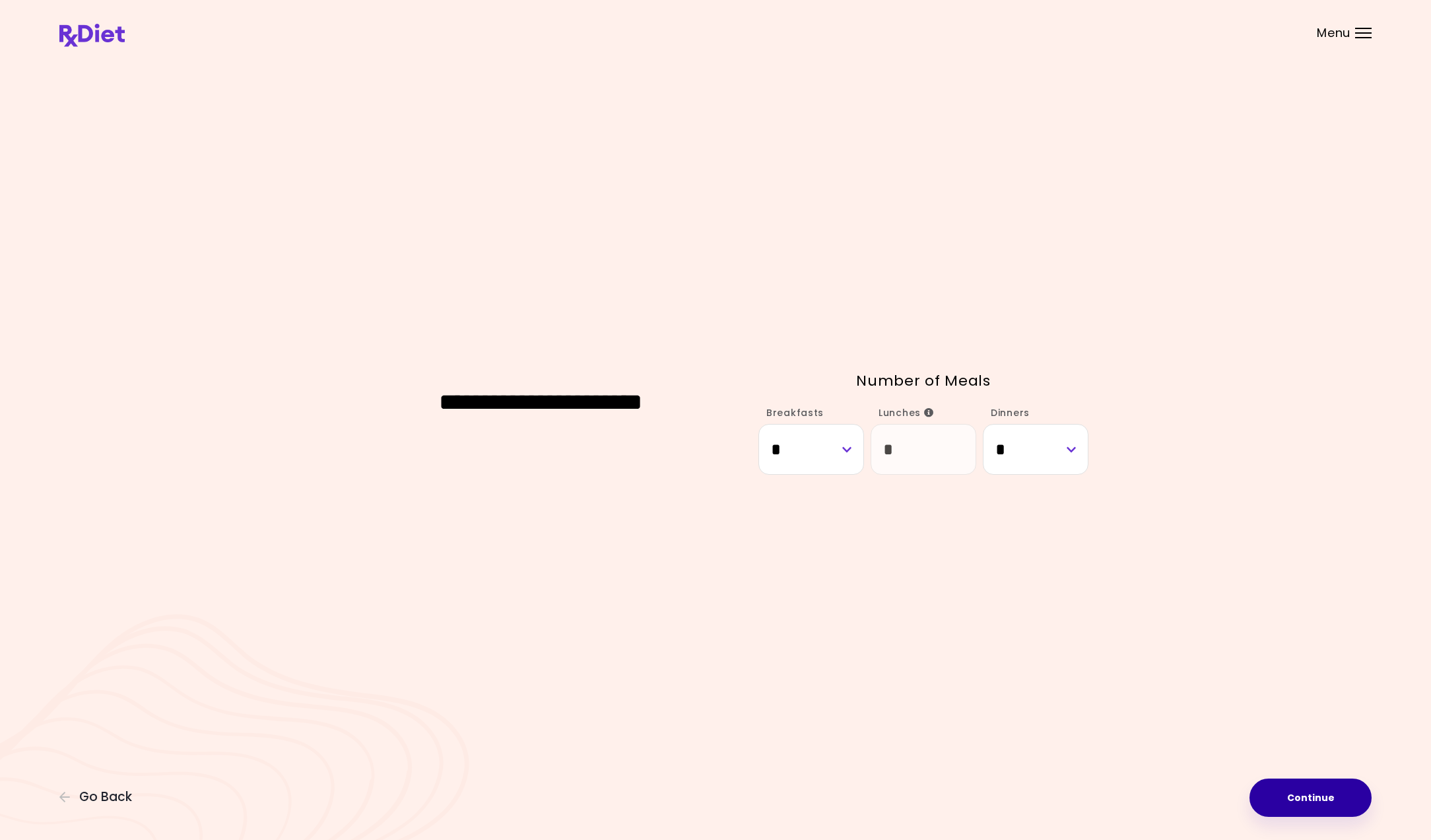
click at [1336, 795] on button "Continue" at bounding box center [1310, 797] width 122 height 38
